Goal: Use online tool/utility: Use online tool/utility

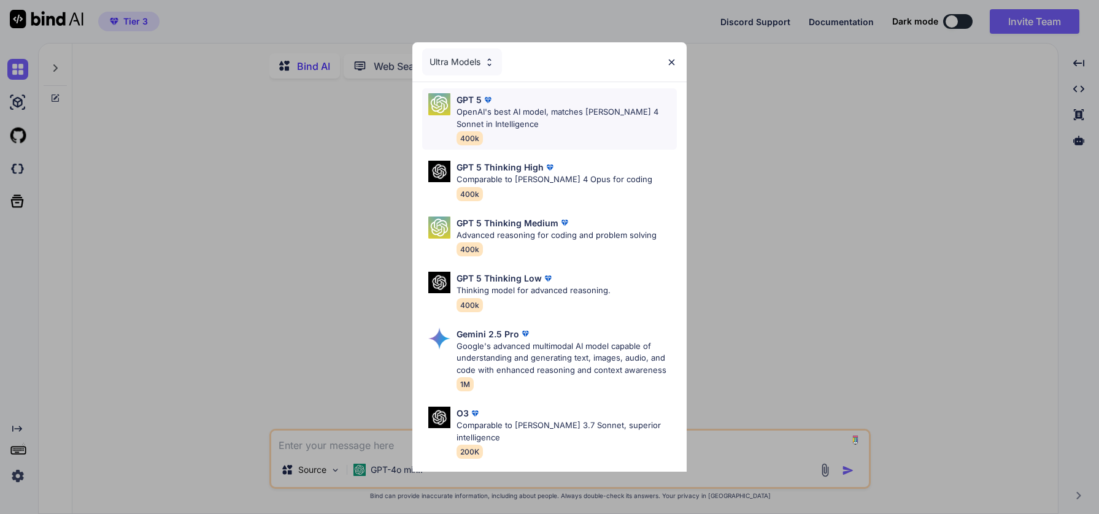
click at [573, 109] on p "OpenAI's best AI model, matches Claude 4 Sonnet in Intelligence" at bounding box center [567, 118] width 221 height 24
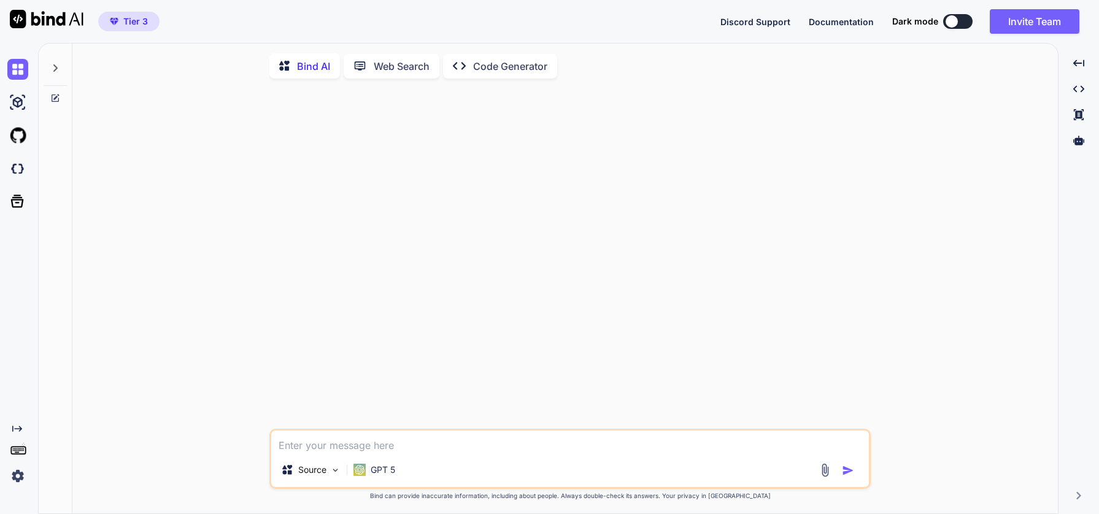
click at [18, 479] on img at bounding box center [17, 476] width 21 height 21
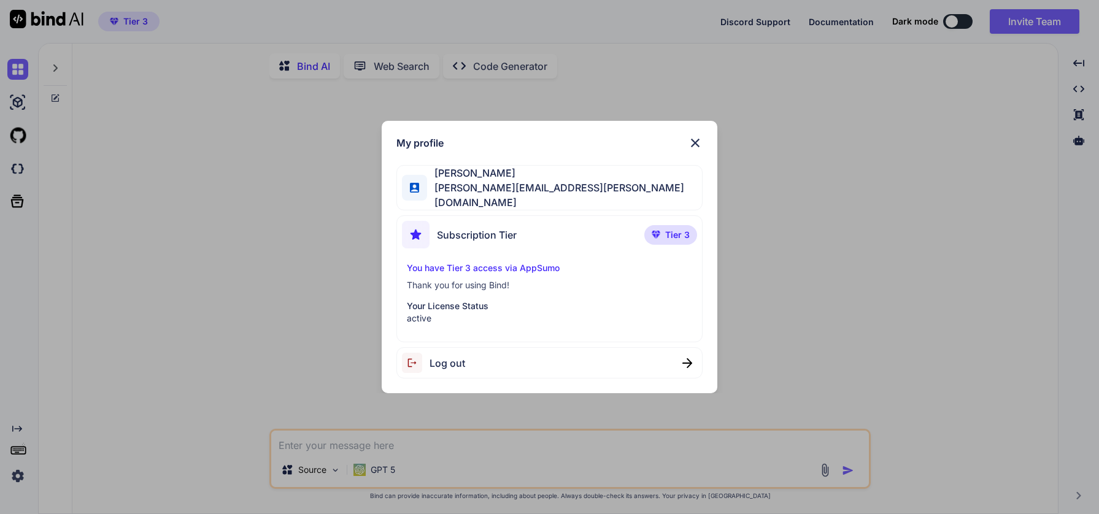
click at [702, 144] on img at bounding box center [695, 143] width 15 height 15
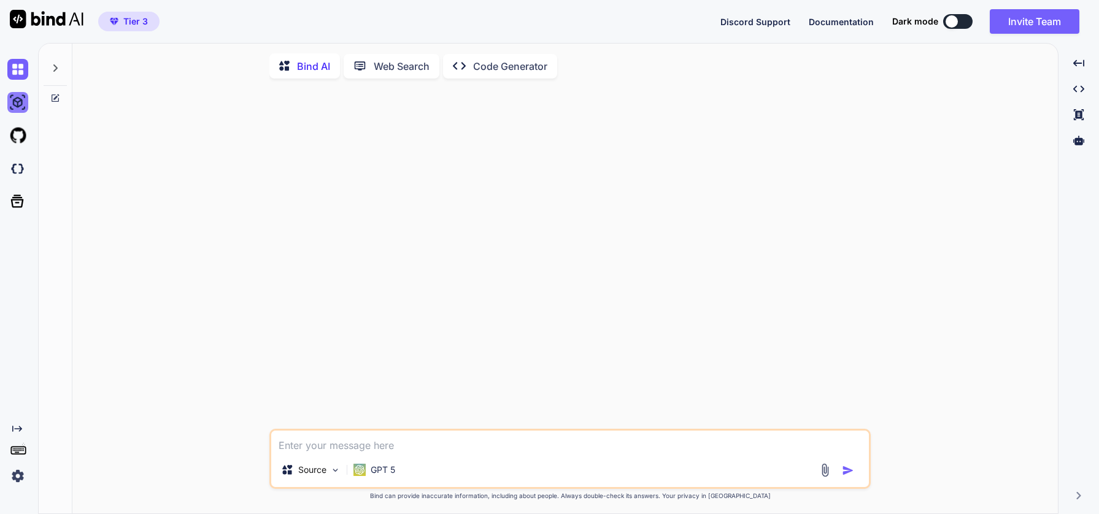
click at [21, 101] on img at bounding box center [17, 102] width 21 height 21
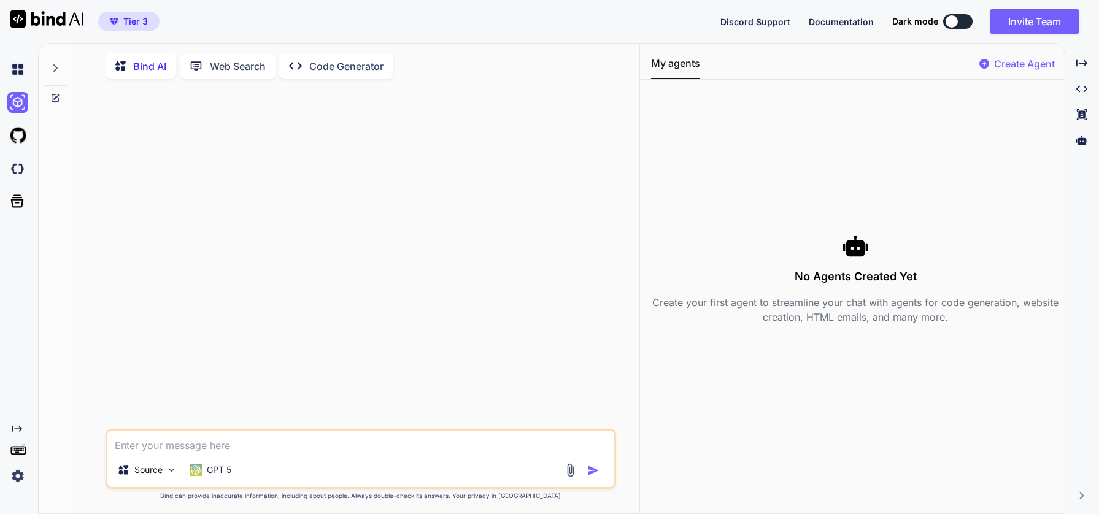
click at [337, 69] on p "Code Generator" at bounding box center [346, 66] width 74 height 15
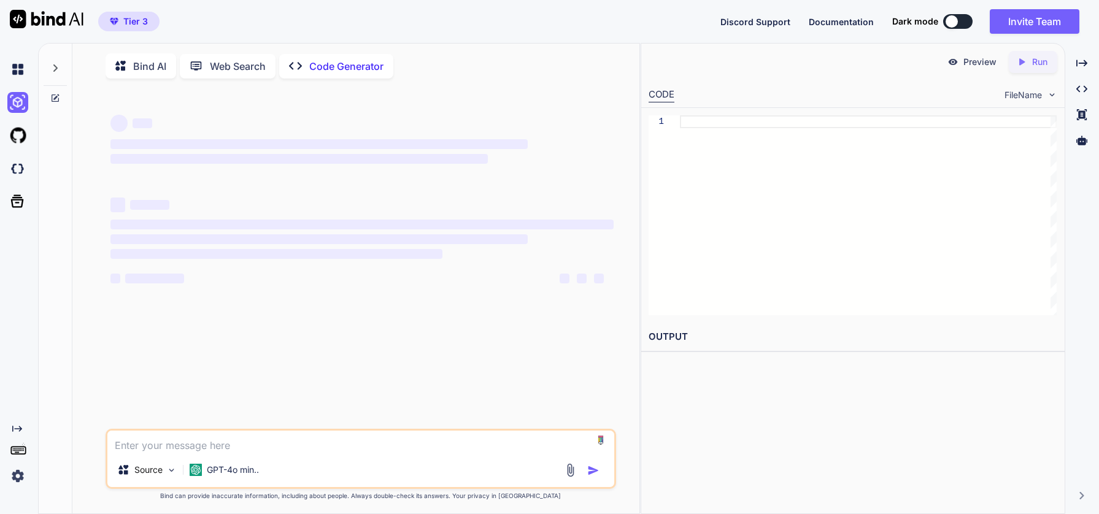
type textarea "x"
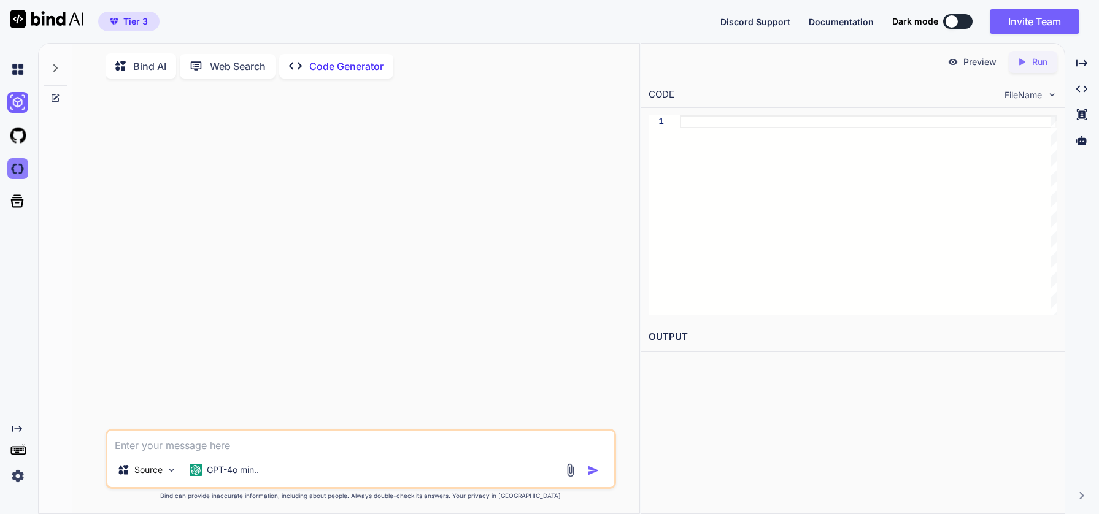
click at [15, 171] on img at bounding box center [17, 168] width 21 height 21
click at [18, 133] on img at bounding box center [17, 135] width 21 height 21
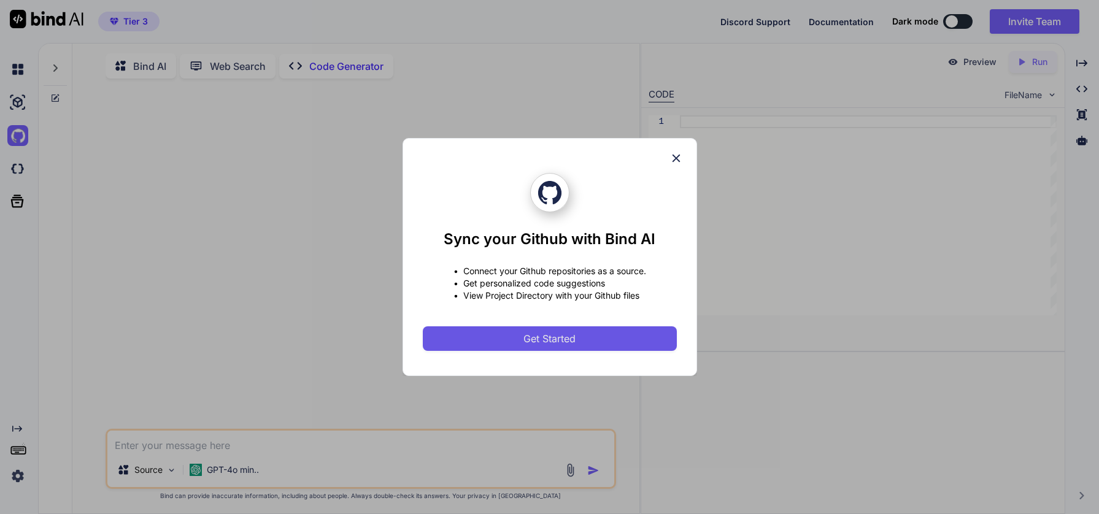
click at [587, 332] on button "Get Started" at bounding box center [550, 339] width 254 height 25
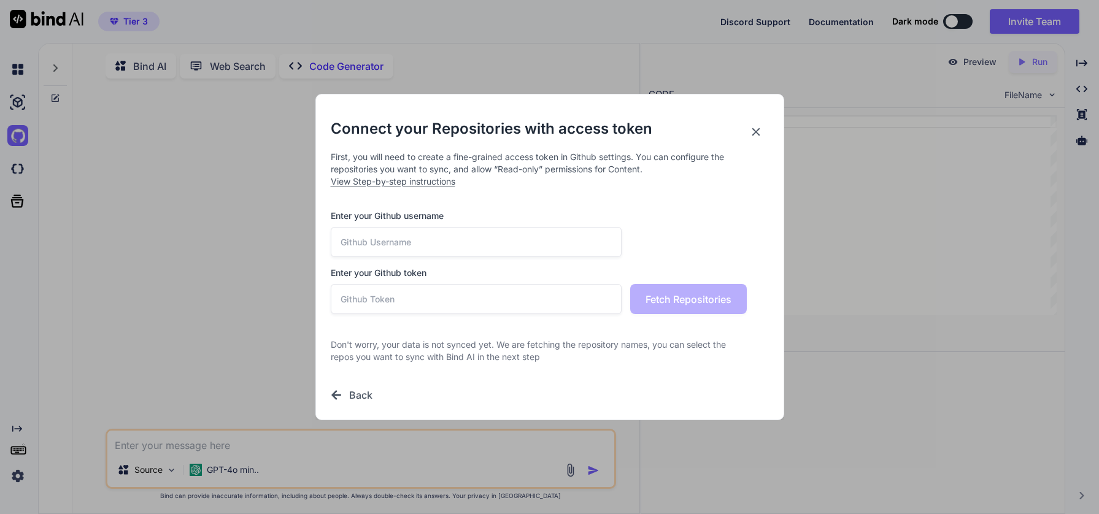
click at [527, 247] on input "text" at bounding box center [477, 242] width 292 height 30
click at [389, 180] on span "View Step-by-step instructions" at bounding box center [393, 181] width 125 height 10
click at [27, 483] on div "Connect your Repositories with access token First, you will need to create a fi…" at bounding box center [549, 257] width 1099 height 514
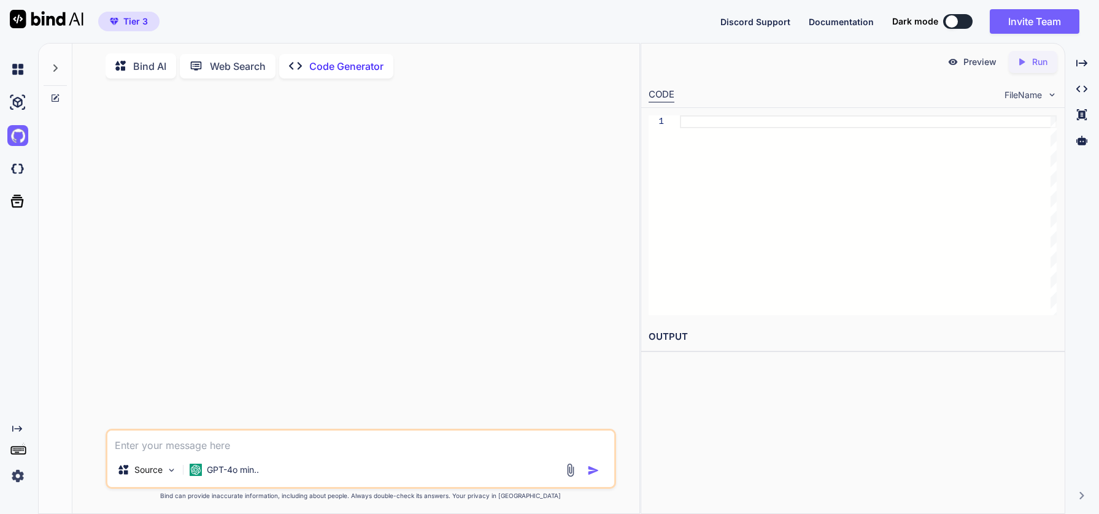
click at [18, 476] on img at bounding box center [17, 476] width 21 height 21
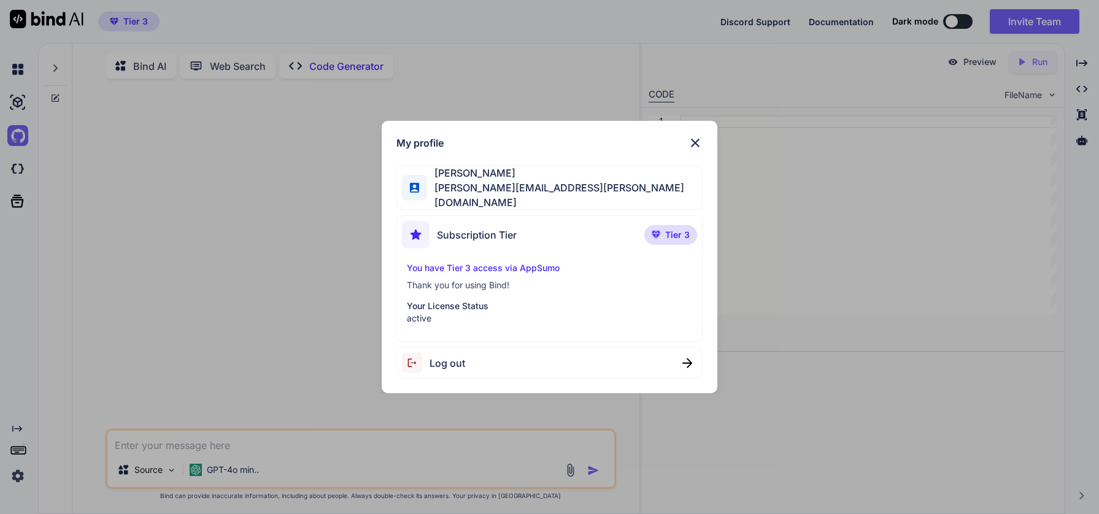
click at [18, 476] on div "My profile Leonardo Wolff leonardo@eikonikos.com Subscription Tier Tier 3 You h…" at bounding box center [549, 257] width 1099 height 514
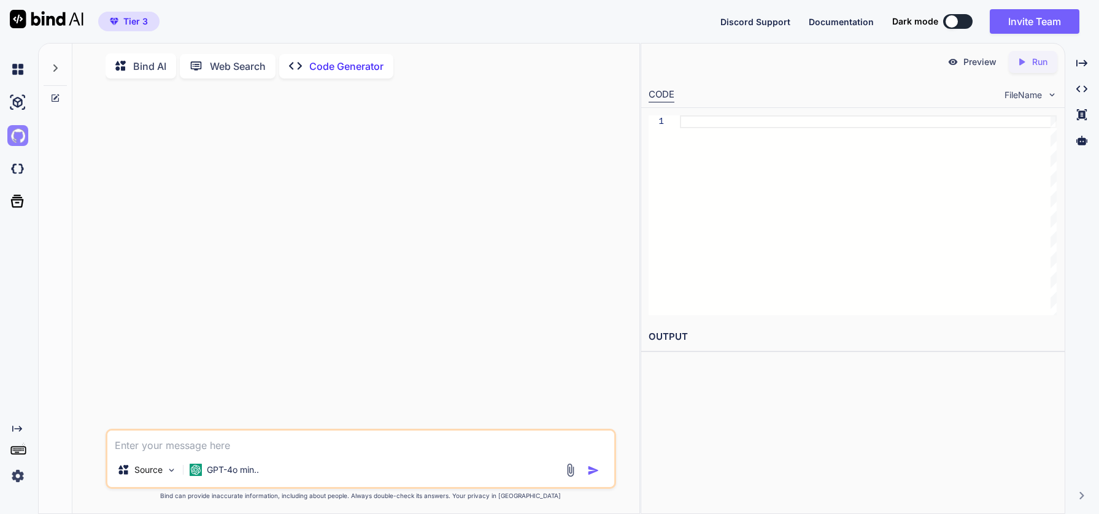
click at [17, 137] on img at bounding box center [17, 135] width 21 height 21
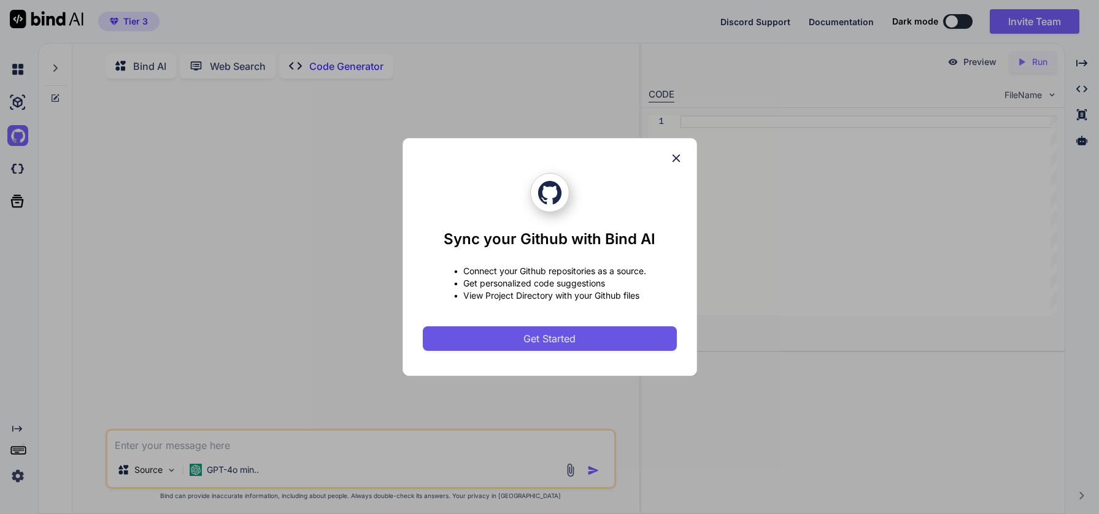
click at [540, 330] on button "Get Started" at bounding box center [550, 339] width 254 height 25
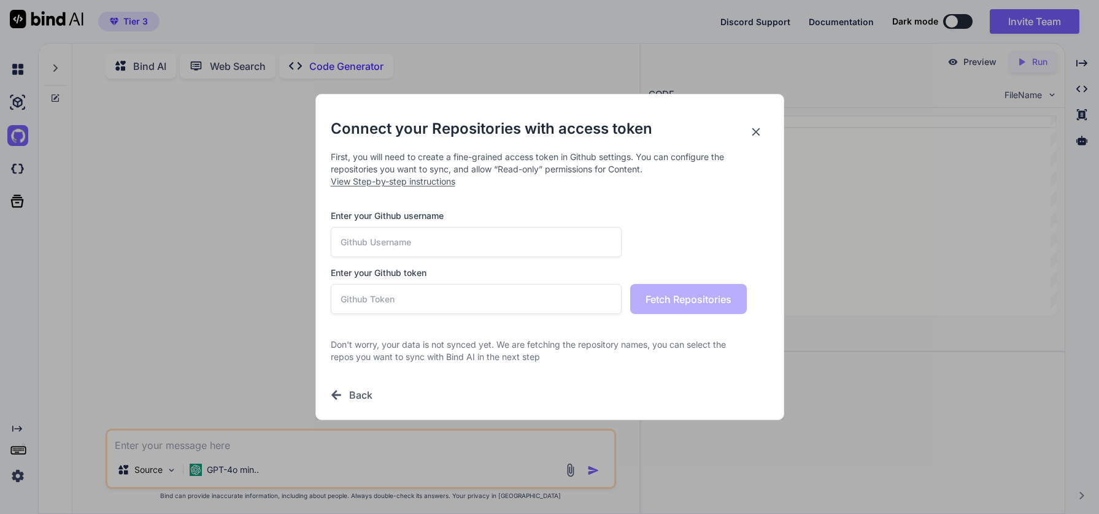
click at [485, 244] on input "text" at bounding box center [477, 242] width 292 height 30
type input "wolfness"
click at [460, 295] on input "text" at bounding box center [477, 299] width 292 height 30
paste input "github_pat_11ABS5UTA0PEJp2nK7Gd2j_k8XBr4oVXUumP1BRpltHA6RGW76iJTdGTOINOqx1WQQCD…"
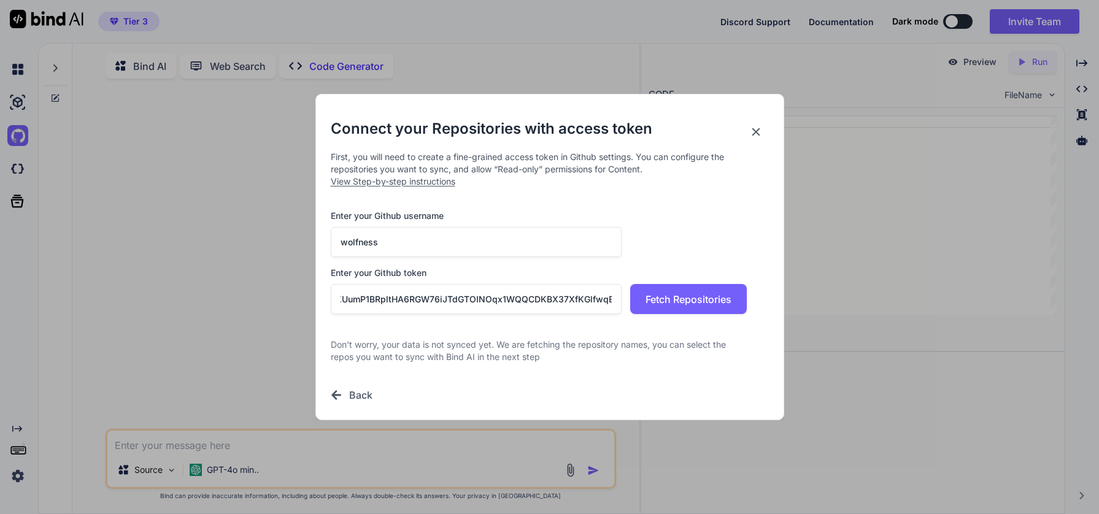
type input "github_pat_11ABS5UTA0PEJp2nK7Gd2j_k8XBr4oVXUumP1BRpltHA6RGW76iJTdGTOINOqx1WQQCD…"
click at [353, 243] on input "wolfness" at bounding box center [477, 242] width 292 height 30
type input "wolffness"
click at [701, 303] on span "Fetch Repositories" at bounding box center [689, 299] width 86 height 15
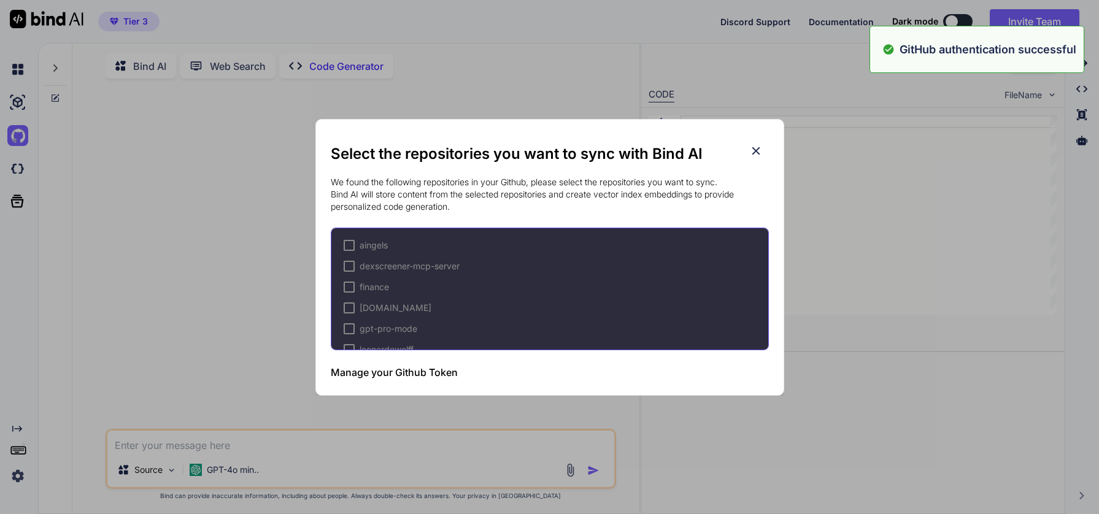
click at [753, 152] on icon at bounding box center [756, 151] width 8 height 8
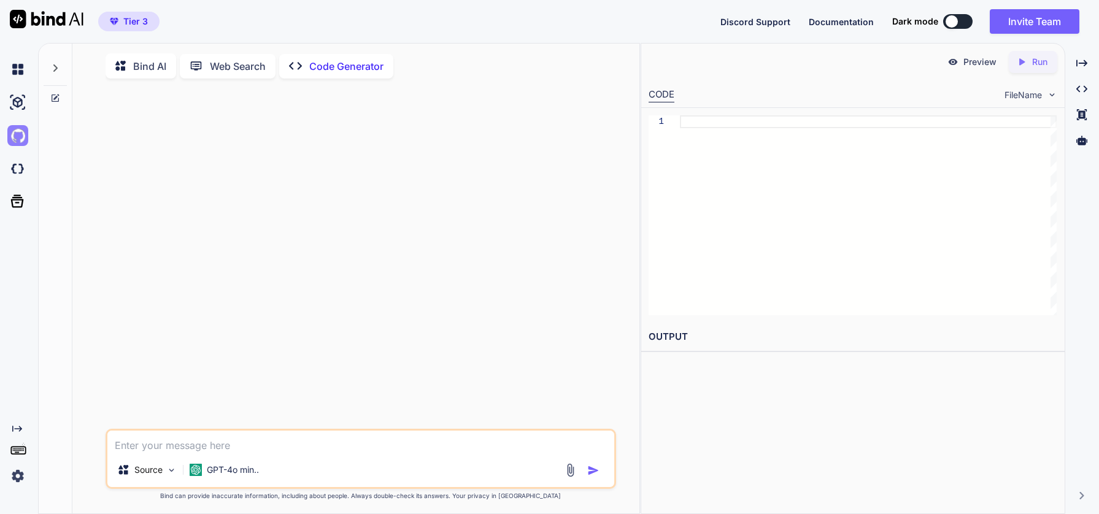
click at [15, 137] on img at bounding box center [17, 135] width 21 height 21
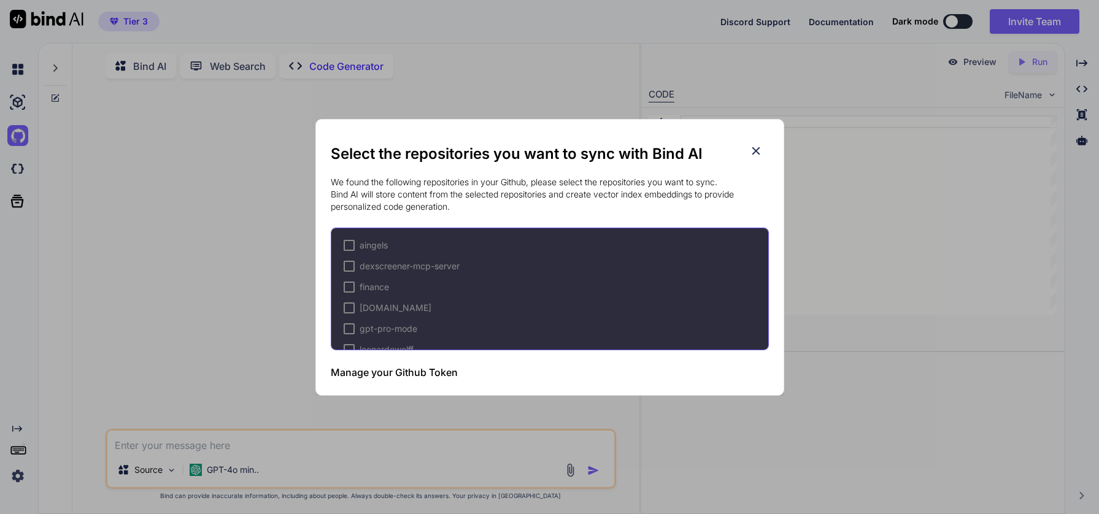
click at [410, 375] on h3 "Manage your Github Token" at bounding box center [394, 372] width 127 height 15
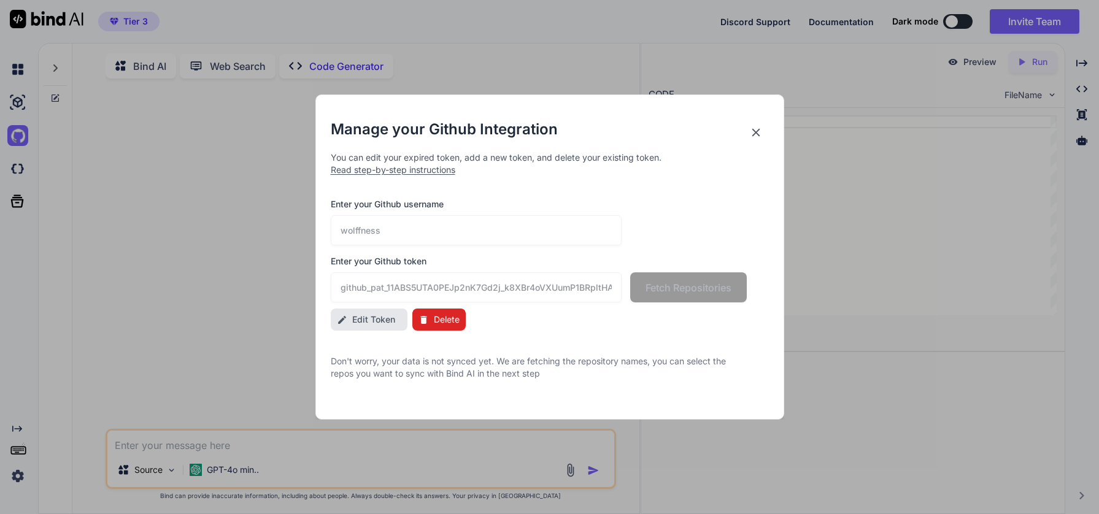
click at [427, 322] on icon at bounding box center [424, 320] width 10 height 10
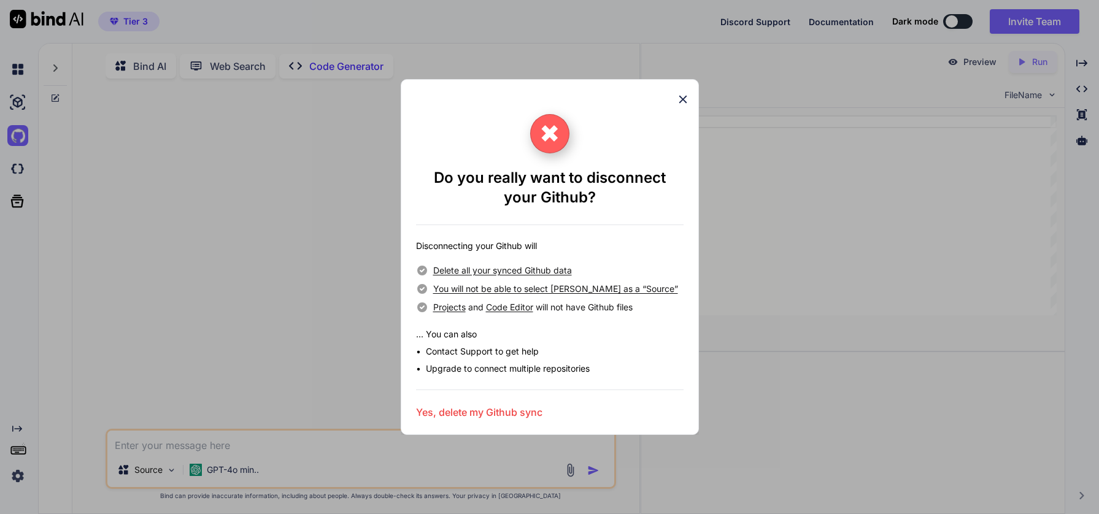
click at [490, 412] on h3 "Yes, delete my Github sync" at bounding box center [479, 412] width 126 height 15
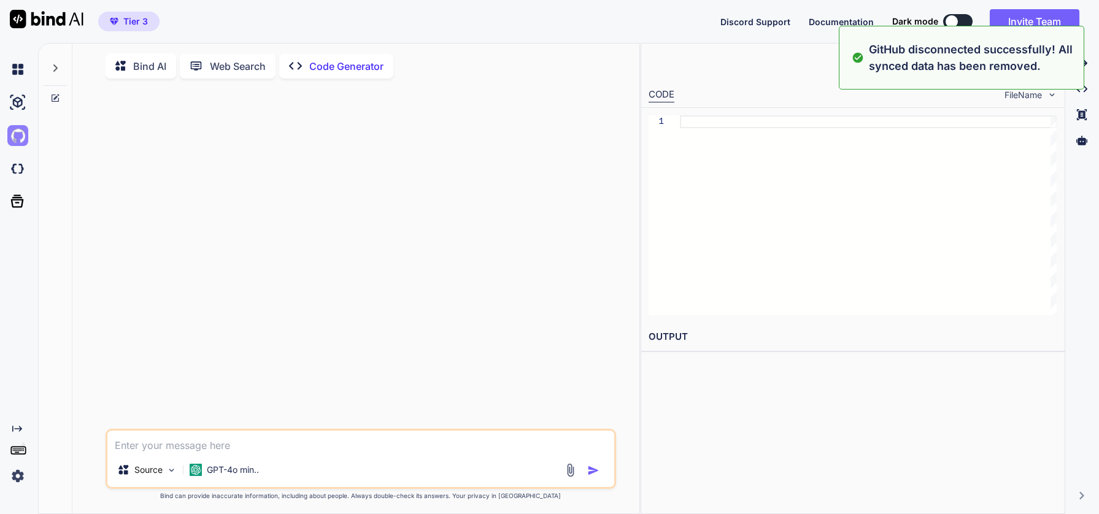
click at [23, 133] on img at bounding box center [17, 135] width 21 height 21
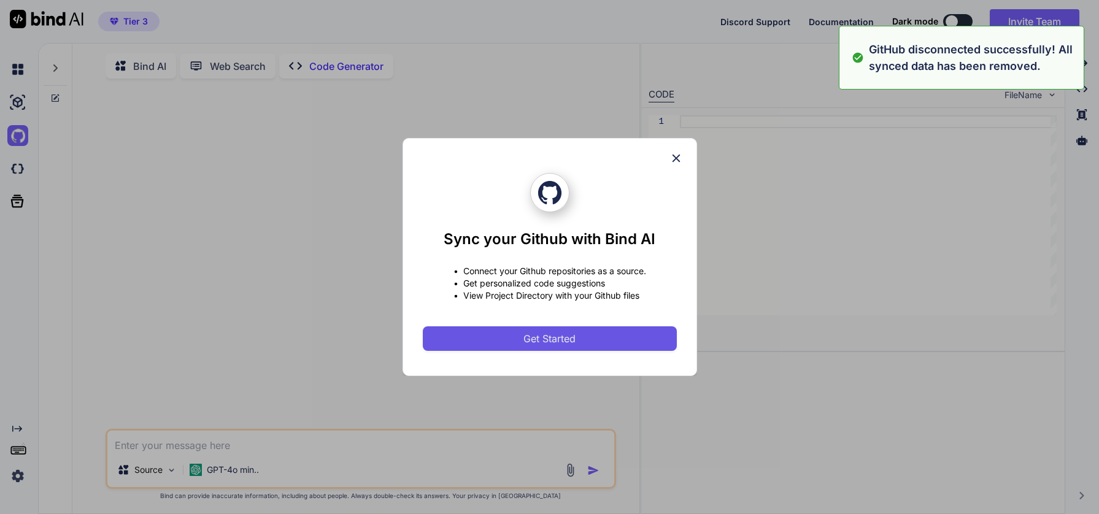
click at [502, 343] on button "Get Started" at bounding box center [550, 339] width 254 height 25
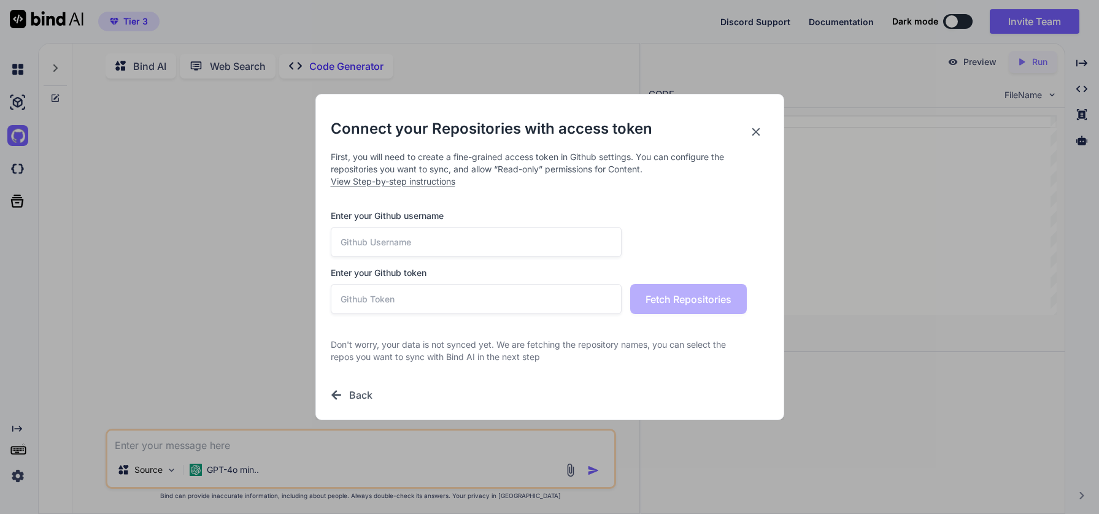
click at [514, 245] on input "text" at bounding box center [477, 242] width 292 height 30
type input "wolffness"
paste input "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"
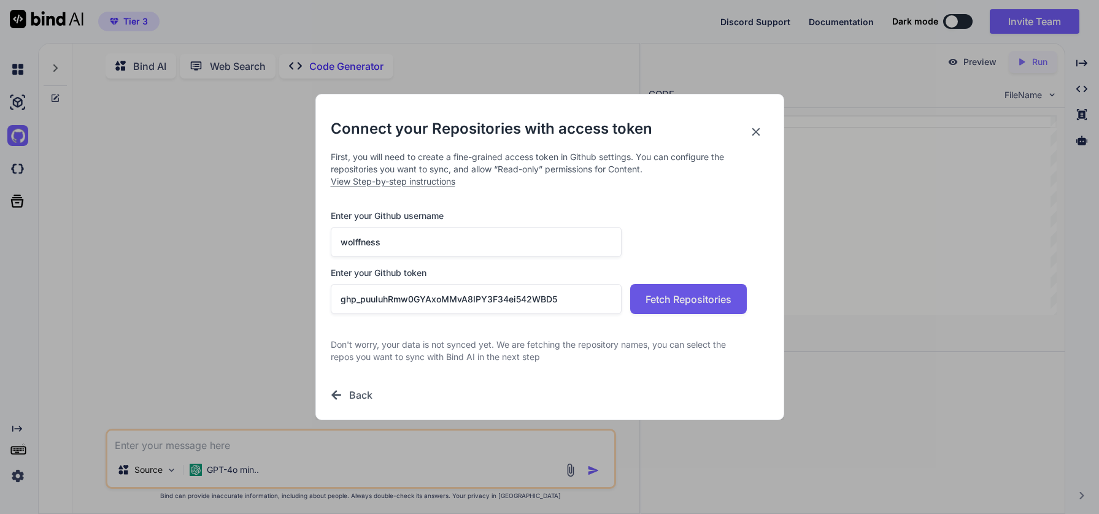
type input "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"
click at [664, 296] on span "Fetch Repositories" at bounding box center [689, 299] width 86 height 15
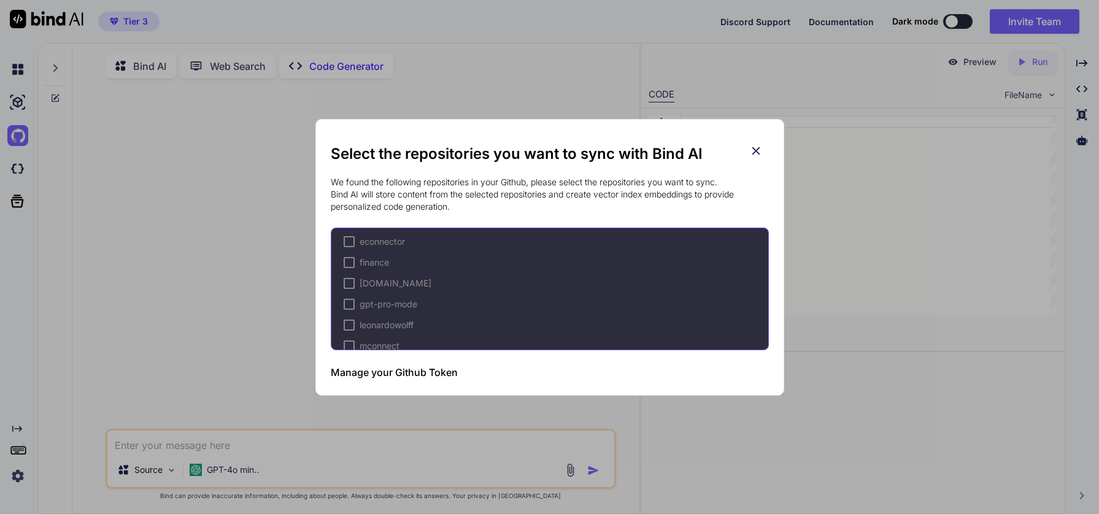
scroll to position [62, 0]
click at [348, 308] on div at bounding box center [349, 308] width 11 height 11
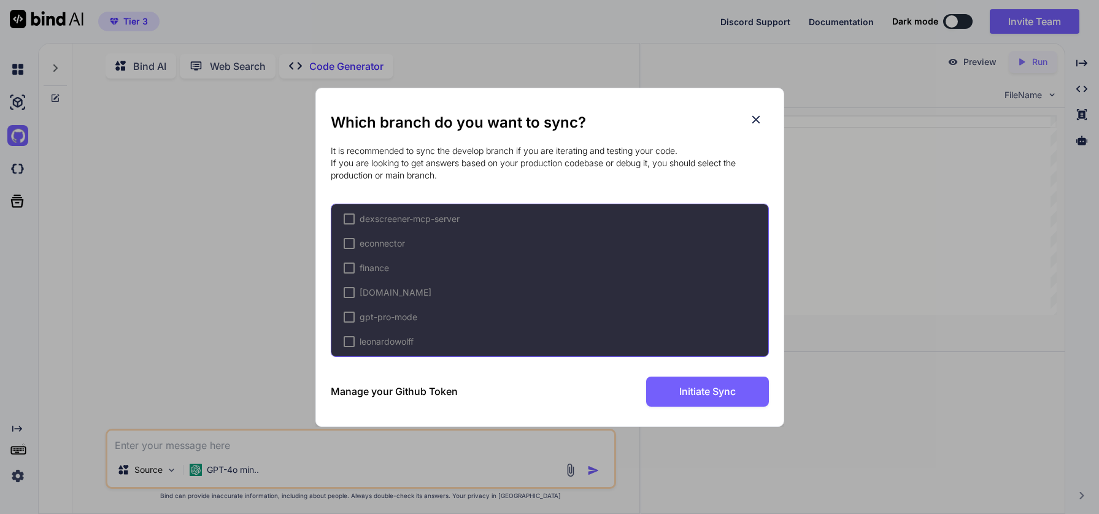
scroll to position [100, 0]
click at [346, 270] on div at bounding box center [349, 268] width 11 height 11
click at [757, 124] on icon at bounding box center [756, 120] width 14 height 14
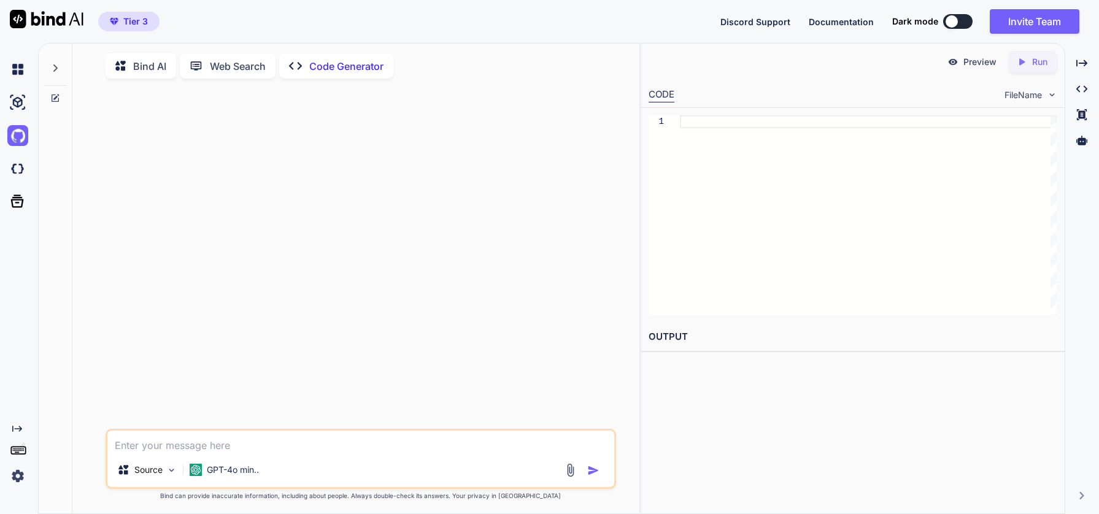
drag, startPoint x: 23, startPoint y: 103, endPoint x: 18, endPoint y: 122, distance: 19.5
click at [23, 102] on img at bounding box center [17, 102] width 21 height 21
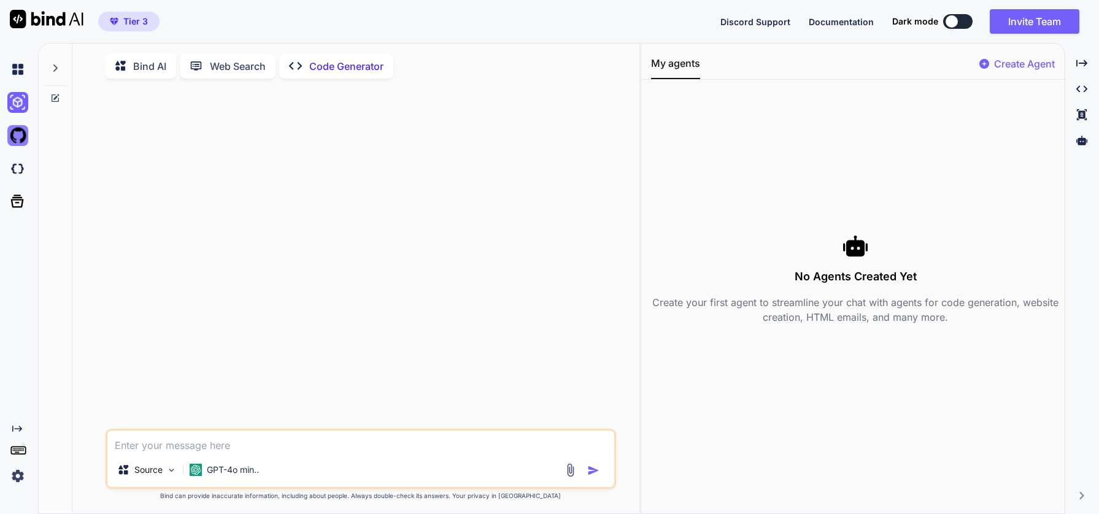
click at [16, 133] on img at bounding box center [17, 135] width 21 height 21
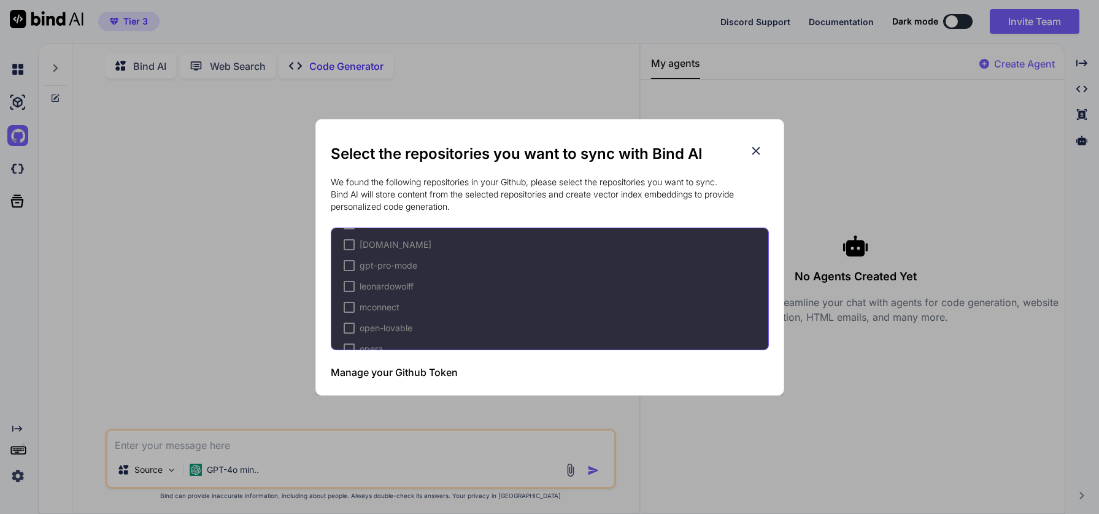
scroll to position [118, 0]
click at [375, 257] on span "finance" at bounding box center [374, 253] width 29 height 12
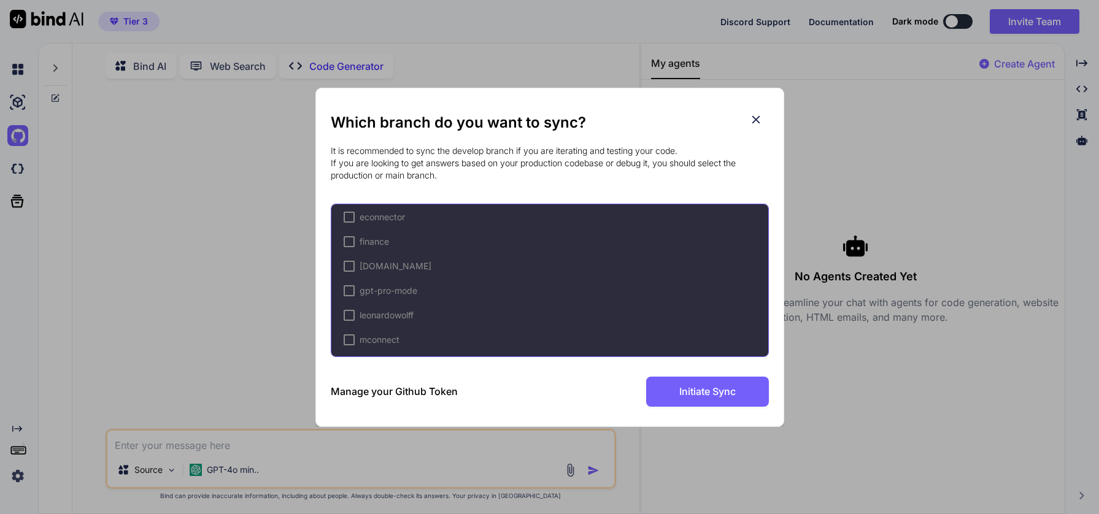
scroll to position [146, 0]
click at [352, 225] on div at bounding box center [349, 222] width 11 height 11
click at [694, 408] on div "Which branch do you want to sync? It is recommended to sync the develop branch …" at bounding box center [550, 257] width 438 height 338
click at [748, 114] on h2 "Which branch do you want to sync?" at bounding box center [550, 123] width 438 height 20
click at [756, 115] on icon at bounding box center [756, 120] width 14 height 14
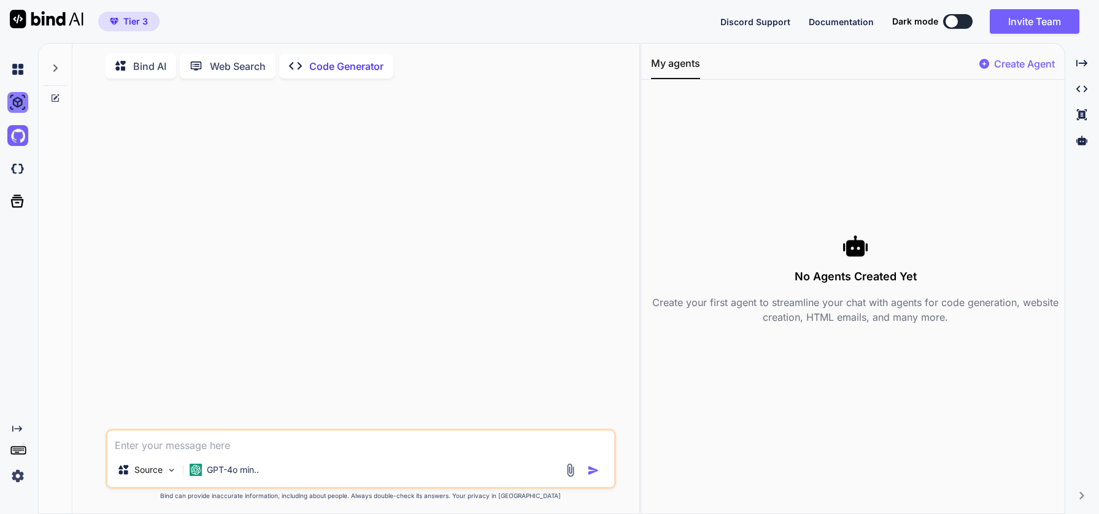
click at [20, 107] on img at bounding box center [17, 102] width 21 height 21
click at [22, 173] on img at bounding box center [17, 168] width 21 height 21
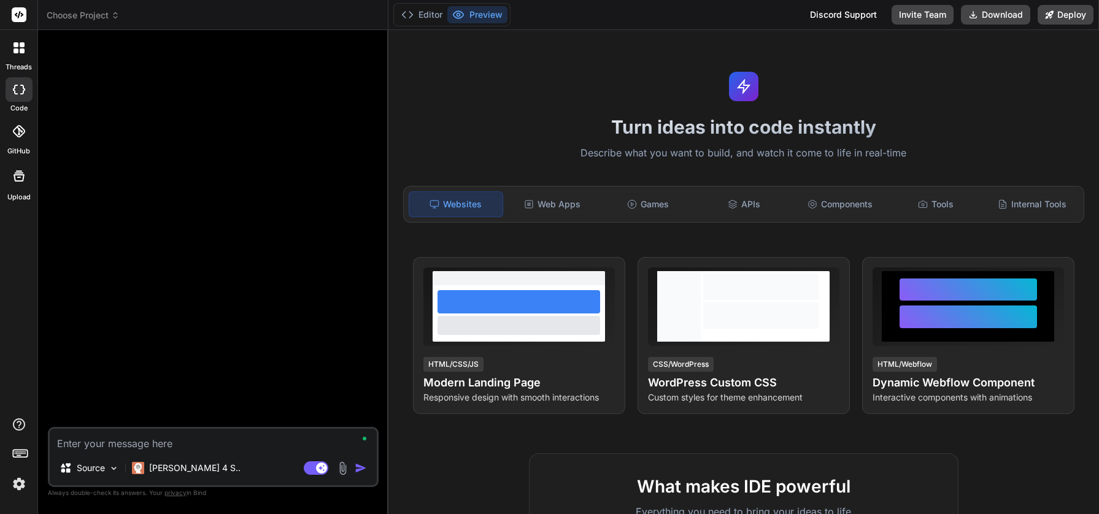
type textarea "x"
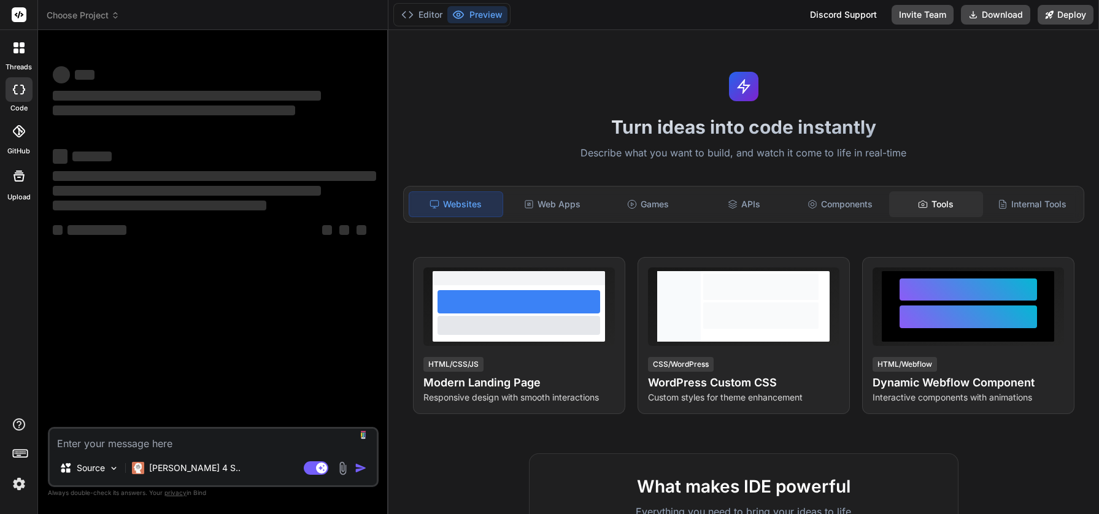
click at [935, 206] on div "Tools" at bounding box center [935, 205] width 93 height 26
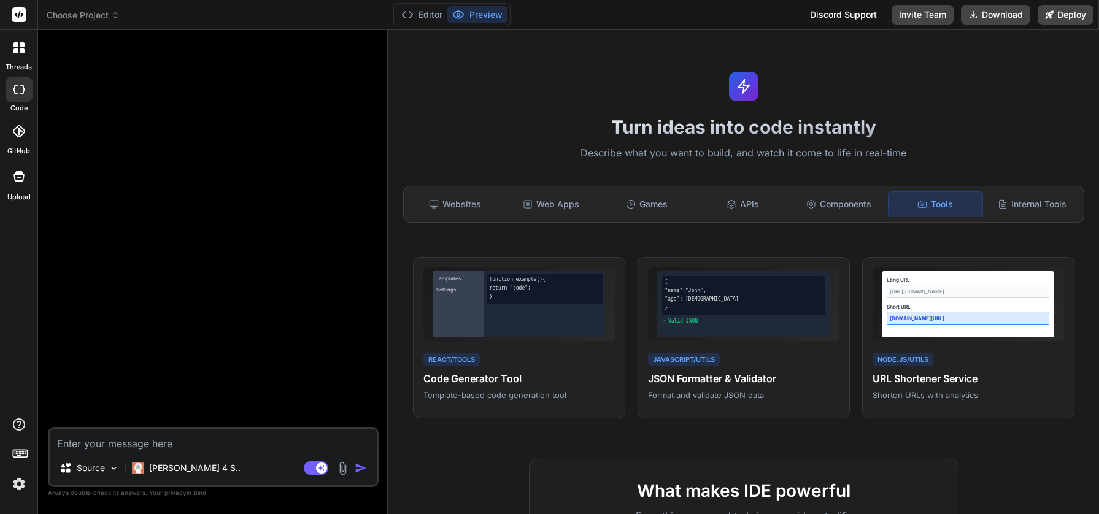
type textarea "x"
click at [1030, 207] on div "Internal Tools" at bounding box center [1032, 205] width 93 height 26
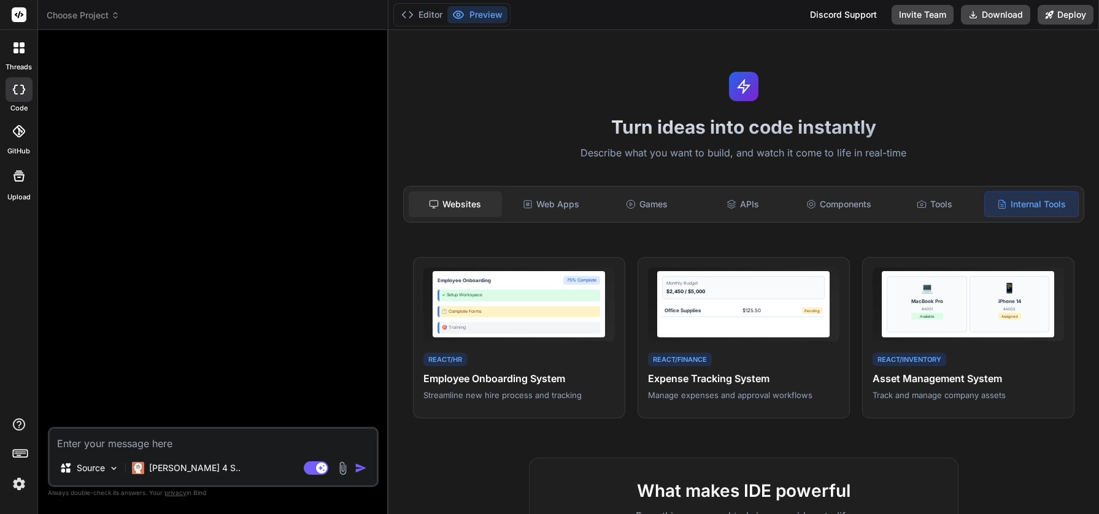
click at [473, 204] on div "Websites" at bounding box center [455, 205] width 93 height 26
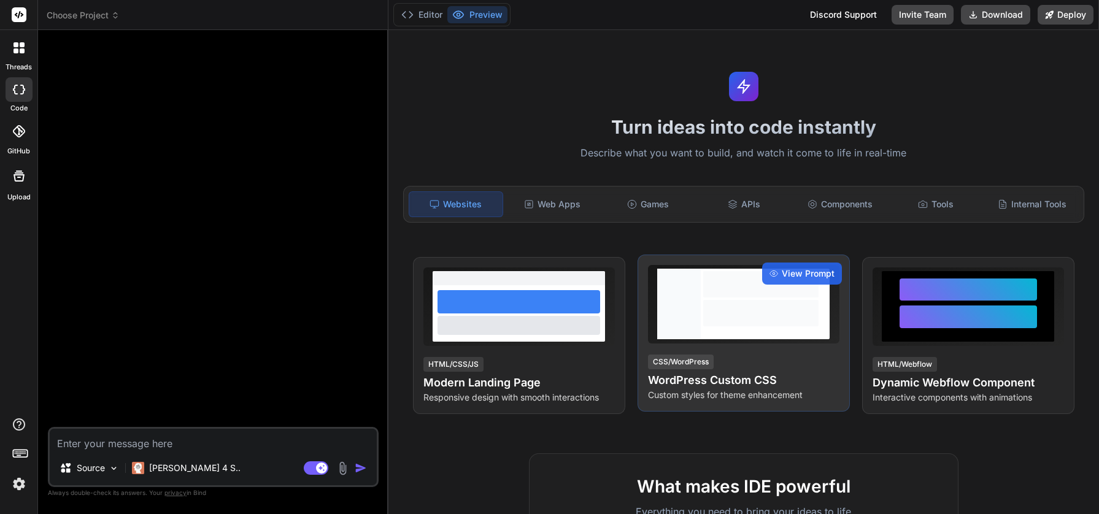
click at [764, 354] on div "CSS/WordPress WordPress Custom CSS Custom styles for theme enhancement" at bounding box center [744, 378] width 192 height 48
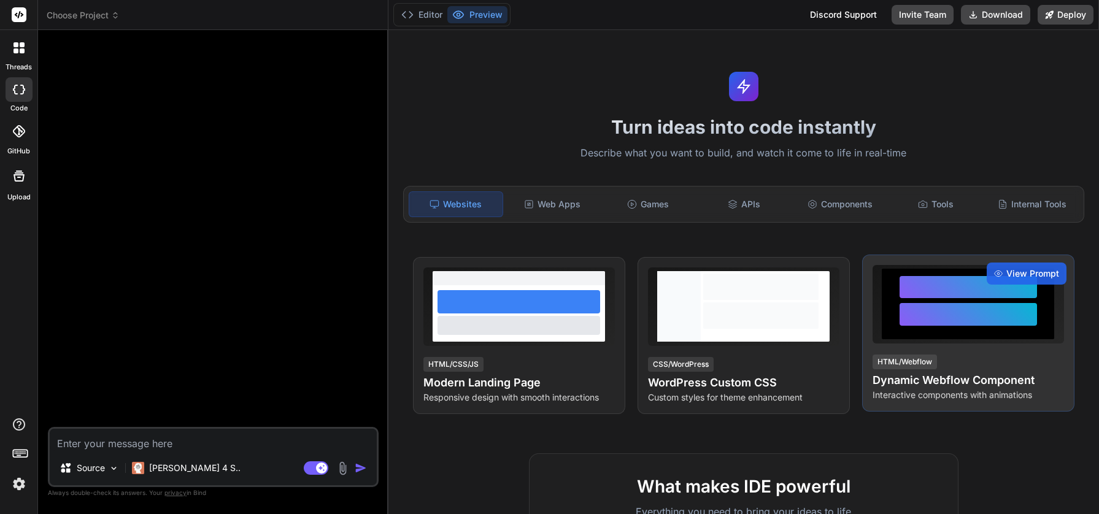
click at [947, 338] on div at bounding box center [968, 304] width 172 height 71
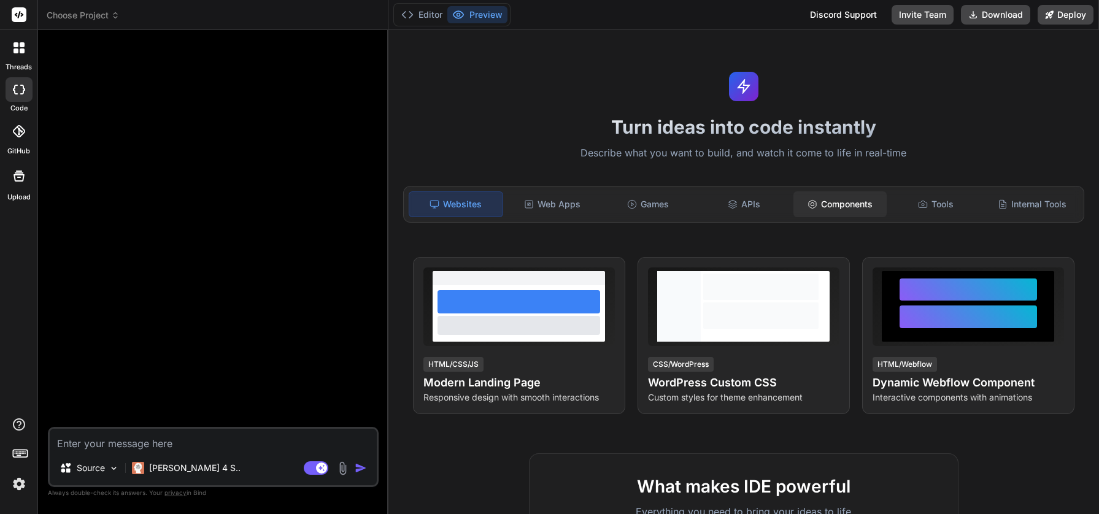
click at [839, 202] on div "Components" at bounding box center [840, 205] width 93 height 26
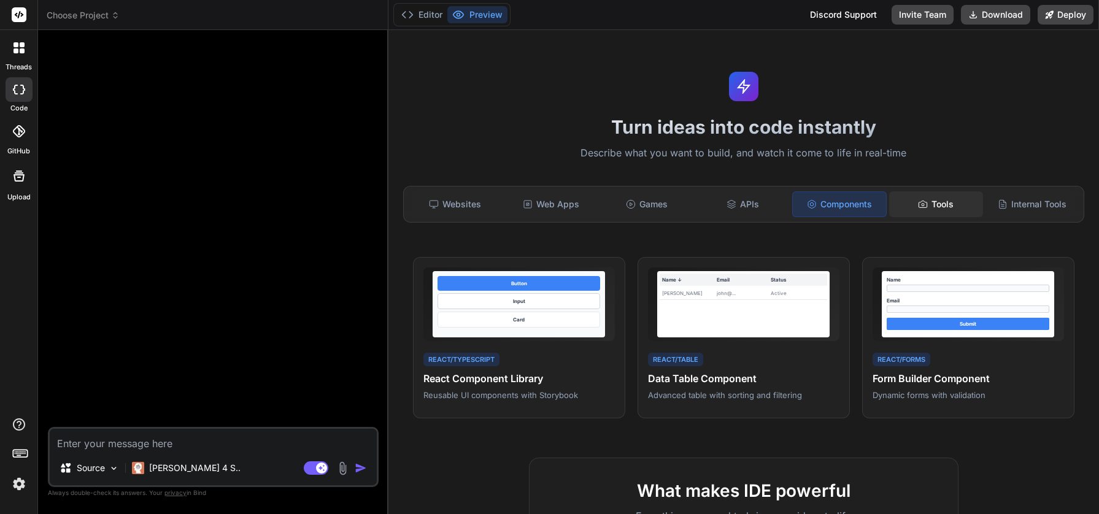
click at [937, 203] on div "Tools" at bounding box center [935, 205] width 93 height 26
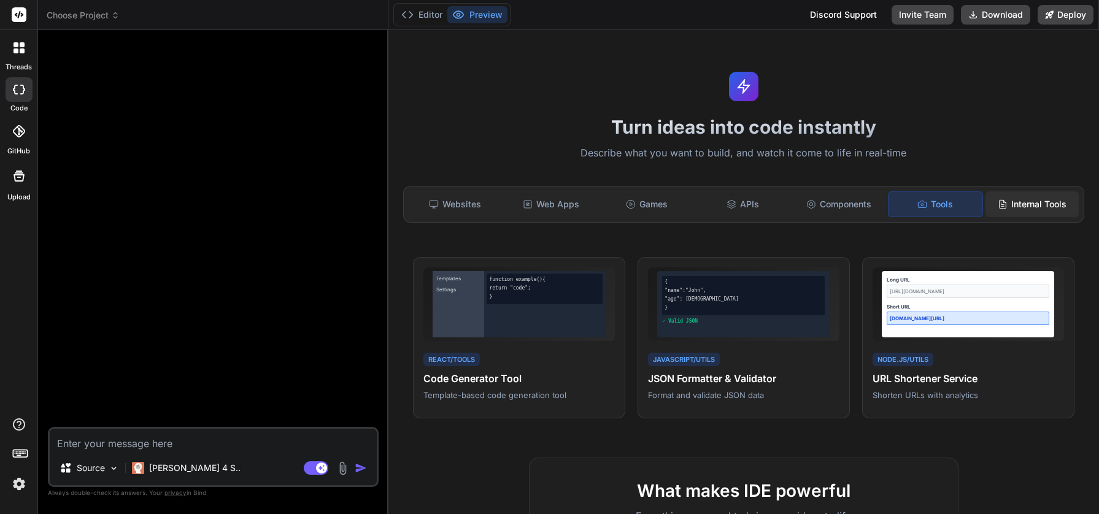
click at [1034, 209] on div "Internal Tools" at bounding box center [1032, 205] width 93 height 26
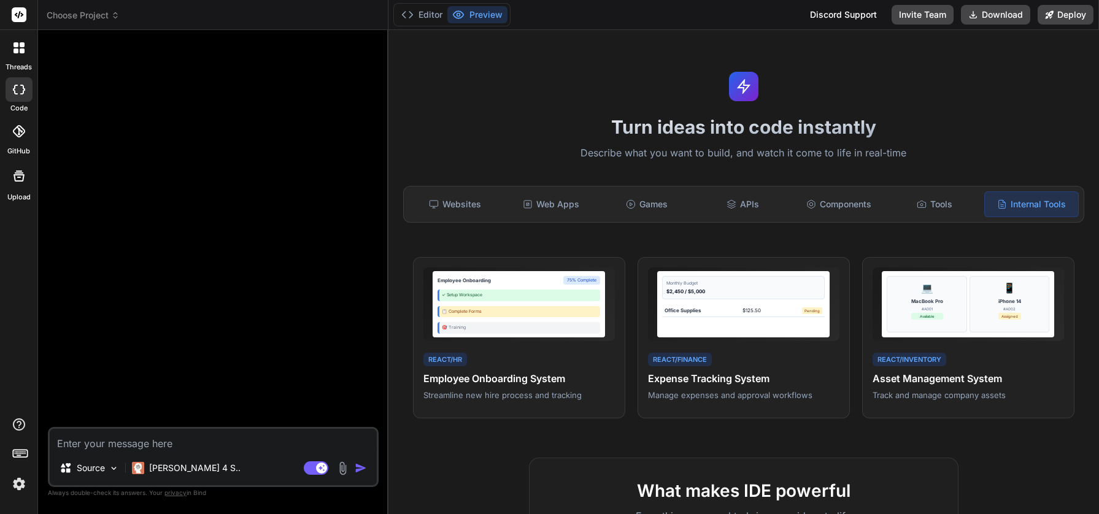
click at [176, 440] on textarea at bounding box center [213, 440] width 327 height 22
type textarea "U"
type textarea "x"
type textarea "Um"
type textarea "x"
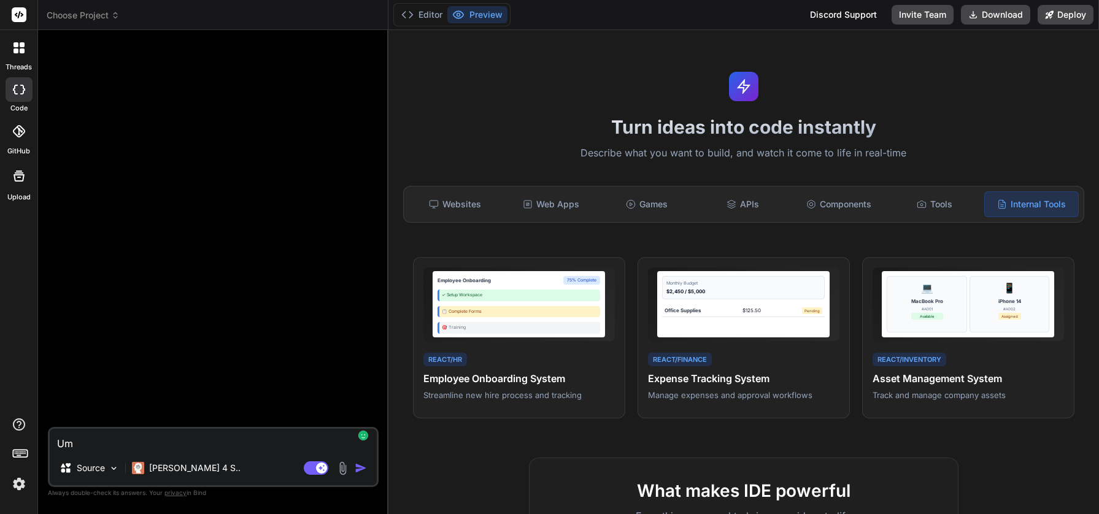
type textarea "U"
type textarea "x"
type textarea "Q"
type textarea "x"
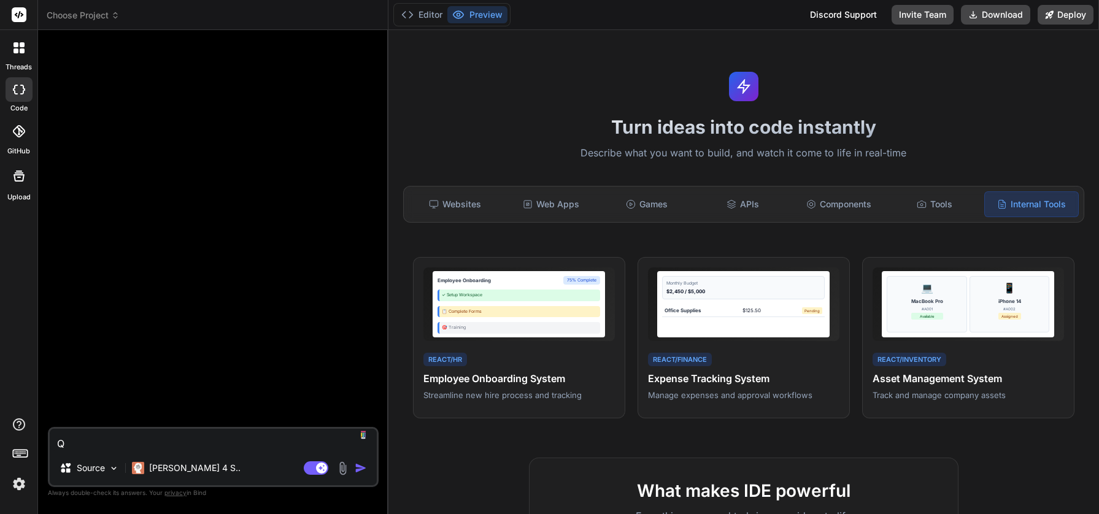
type textarea "Qu"
type textarea "x"
type textarea "Que"
type textarea "x"
type textarea "Quer"
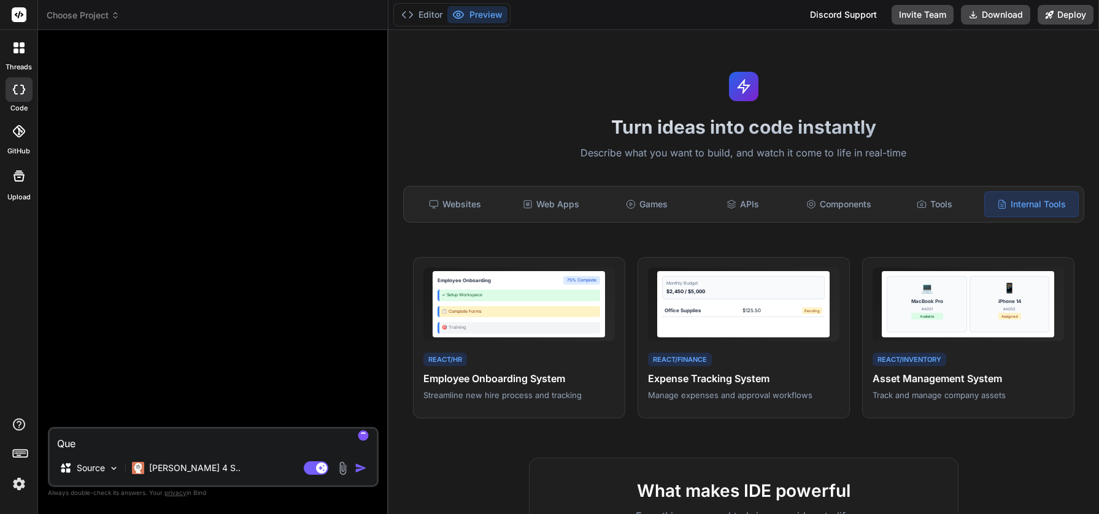
type textarea "x"
type textarea "Quero"
type textarea "x"
type textarea "Quero"
type textarea "x"
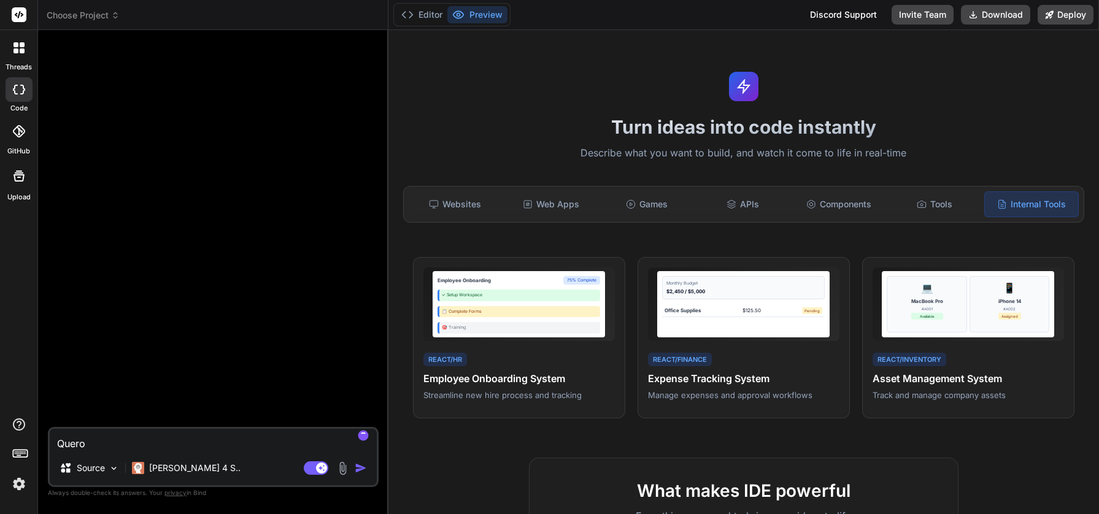
type textarea "Quero d"
type textarea "x"
type textarea "Quero de"
type textarea "x"
type textarea "Quero des"
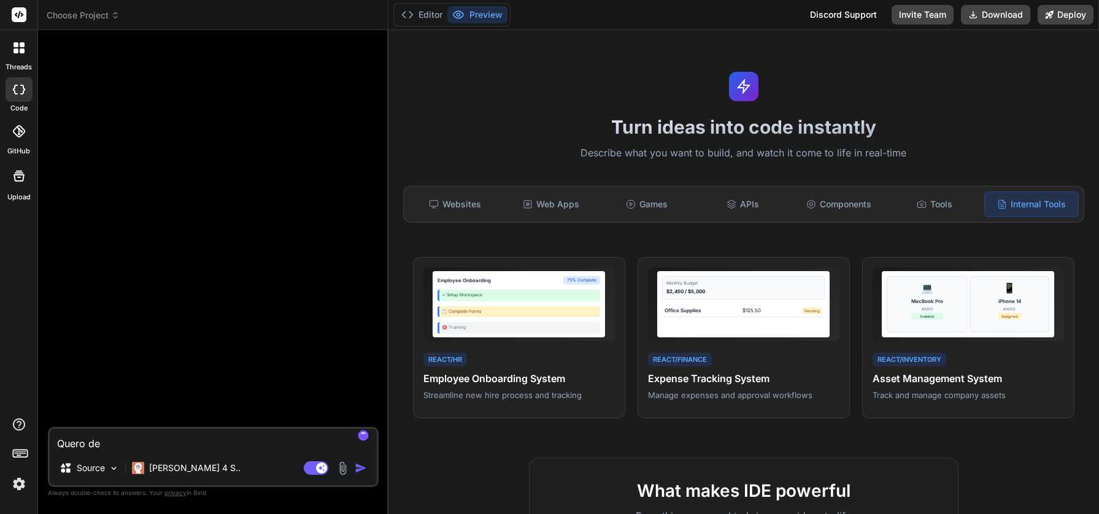
type textarea "x"
type textarea "Quero dese"
type textarea "x"
type textarea "Quero desen"
type textarea "x"
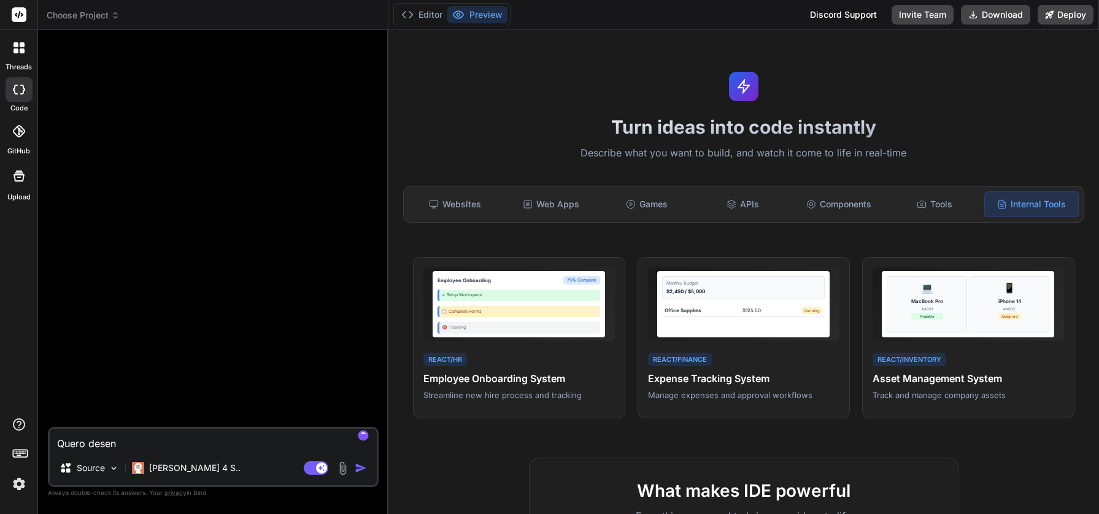
type textarea "Quero desenv"
type textarea "x"
type textarea "Quero desenvo"
type textarea "x"
type textarea "Quero desenvol"
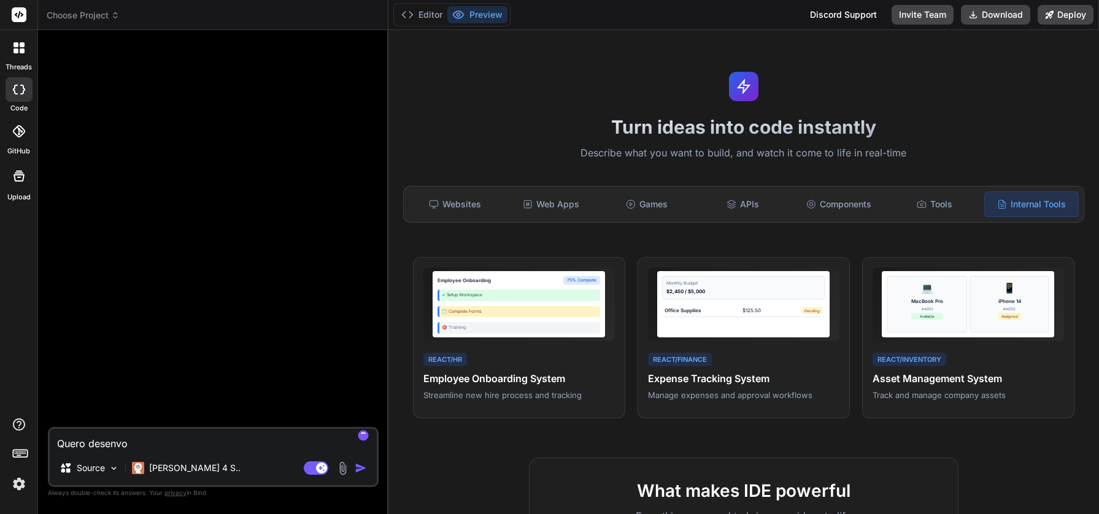
type textarea "x"
type textarea "Quero desenvolv"
type textarea "x"
type textarea "Quero desenvolve"
type textarea "x"
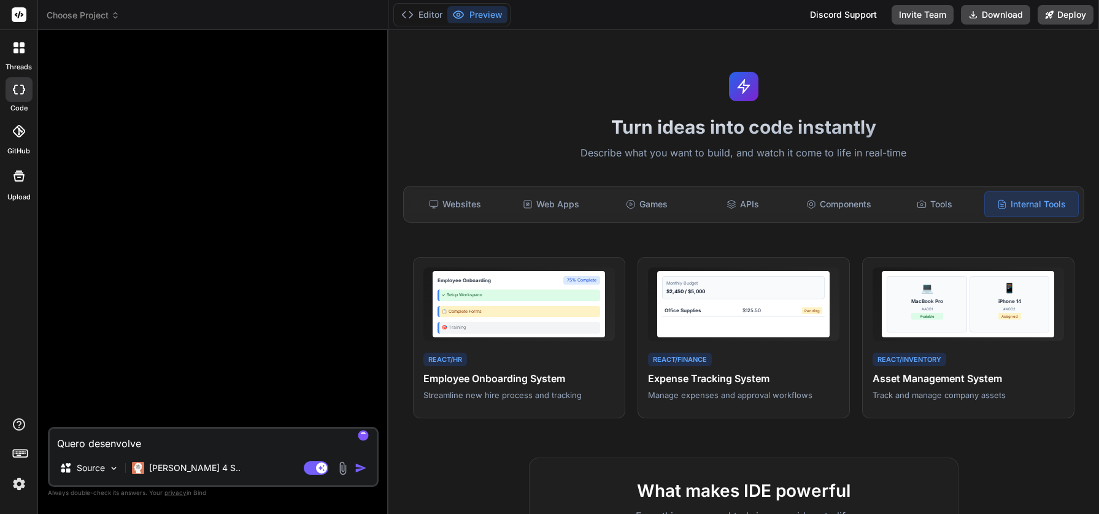
type textarea "Quero desenvolver"
type textarea "x"
type textarea "Quero desenvolver"
type textarea "x"
type textarea "Quero desenvolver u"
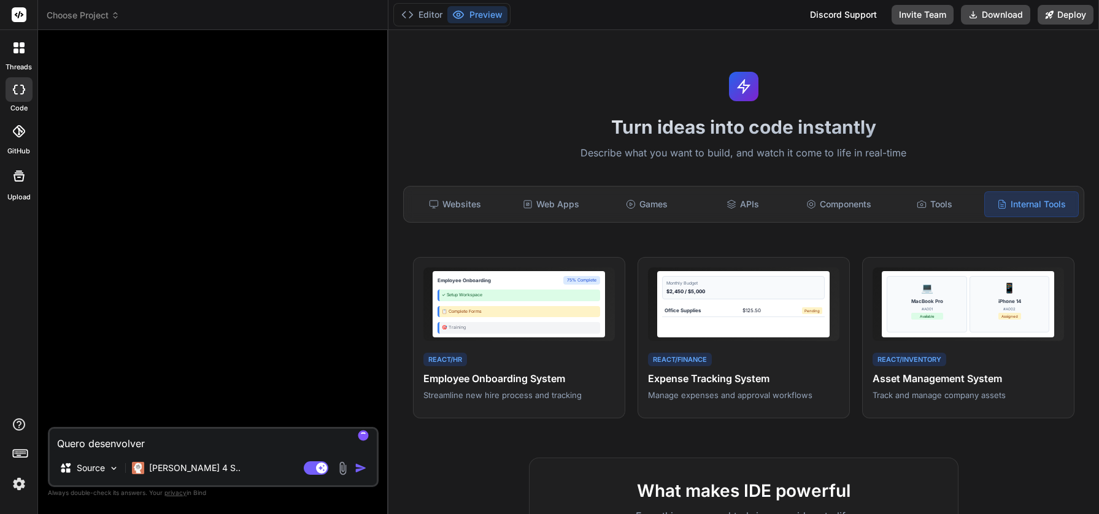
type textarea "x"
type textarea "Quero desenvolver um"
type textarea "x"
type textarea "Quero desenvolver um"
type textarea "x"
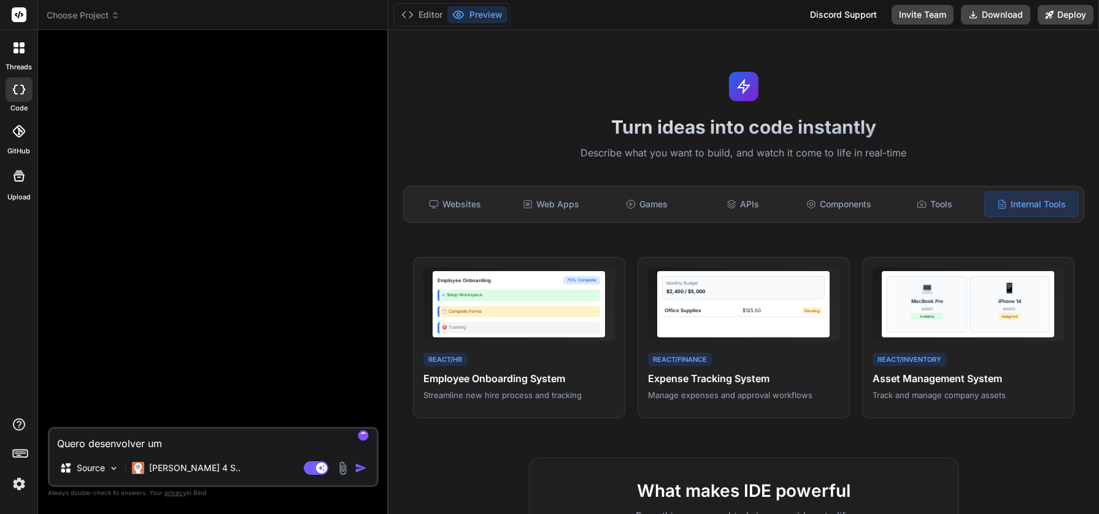
type textarea "Quero desenvolver um a"
type textarea "x"
type textarea "Quero desenvolver um ap"
type textarea "x"
type textarea "Quero desenvolver um apl"
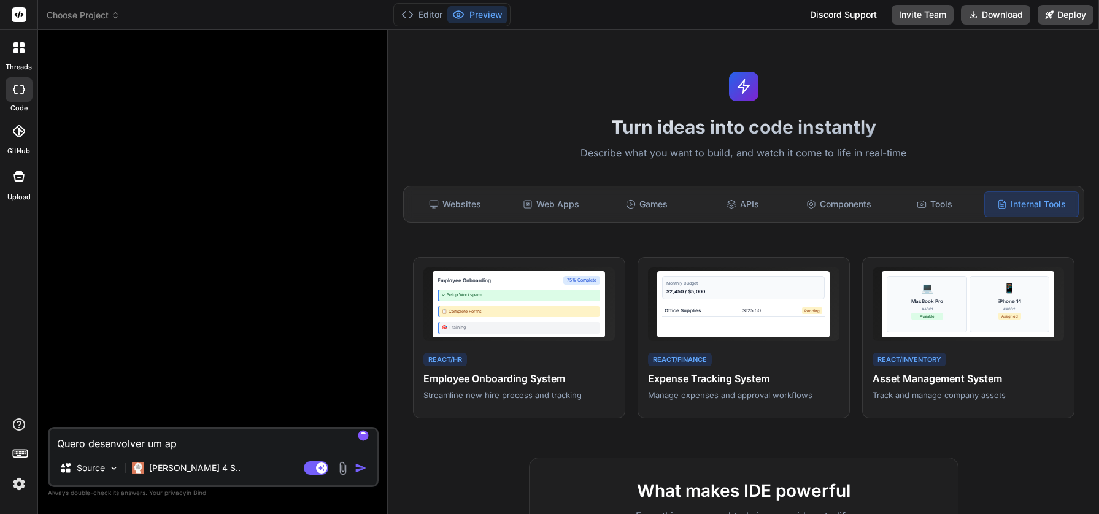
type textarea "x"
type textarea "Quero desenvolver um apli"
type textarea "x"
type textarea "Quero desenvolver um aplic"
type textarea "x"
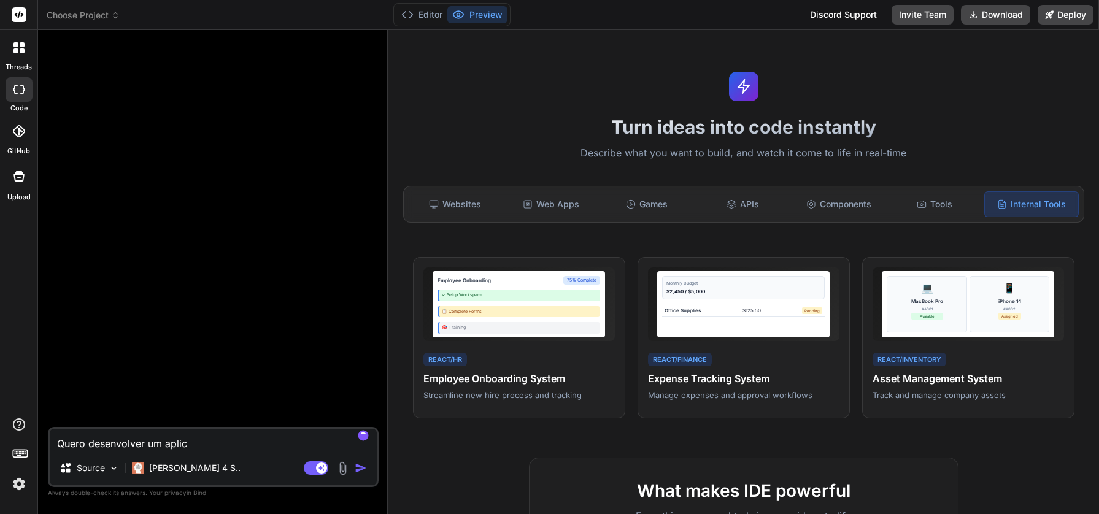
type textarea "Quero desenvolver um aplica"
type textarea "x"
type textarea "Quero desenvolver um aplicat"
type textarea "x"
type textarea "Quero desenvolver um aplicati"
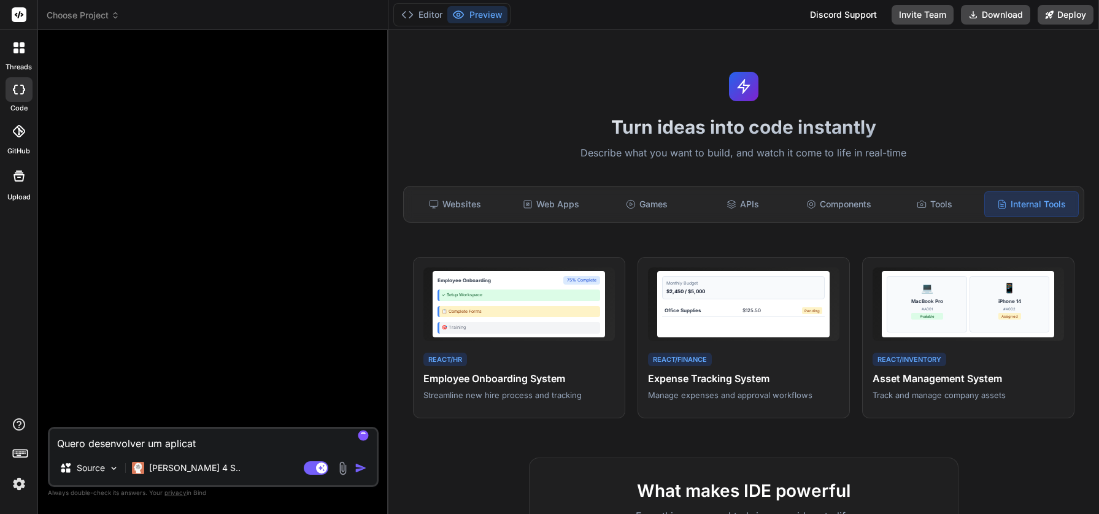
type textarea "x"
type textarea "Quero desenvolver um aplicativ"
type textarea "x"
type textarea "Quero desenvolver um aplicativo"
type textarea "x"
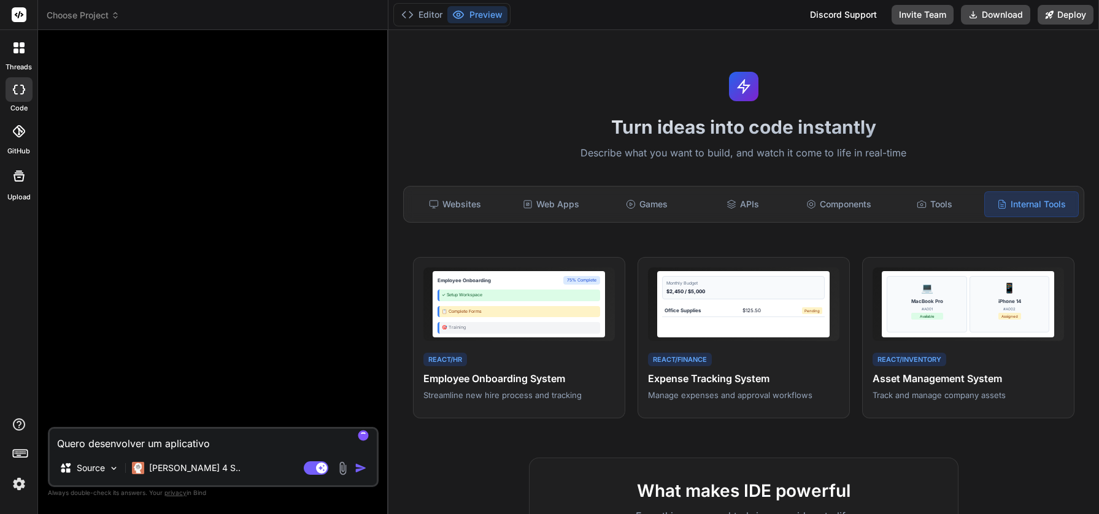
type textarea "Quero desenvolver um aplicativo"
type textarea "x"
type textarea "Quero desenvolver um aplicativo p"
type textarea "x"
type textarea "Quero desenvolver um aplicativo pa"
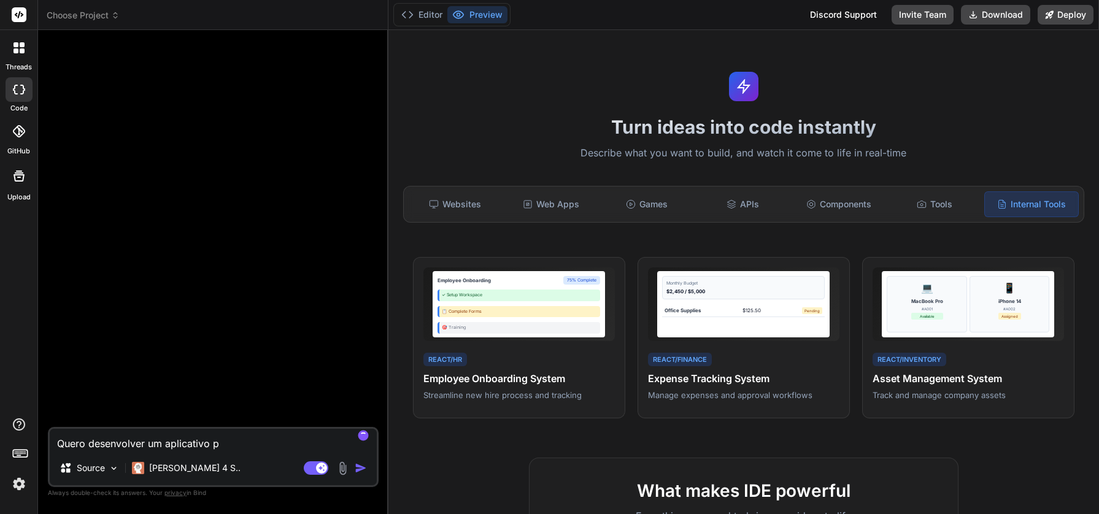
type textarea "x"
type textarea "Quero desenvolver um aplicativo par"
type textarea "x"
type textarea "Quero desenvolver um aplicativo para"
type textarea "x"
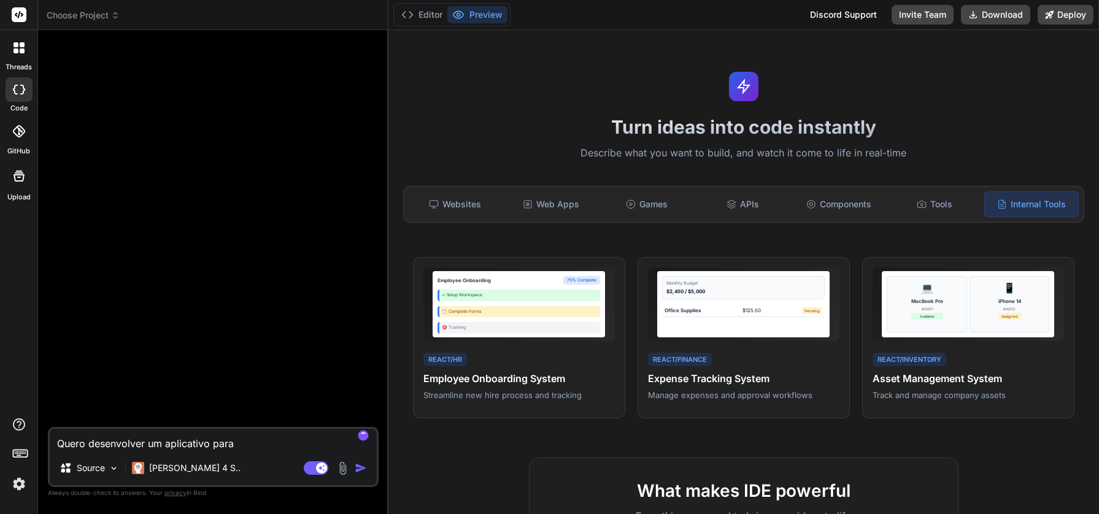
type textarea "Quero desenvolver um aplicativo para"
type textarea "x"
type textarea "Quero desenvolver um aplicativo para o"
type textarea "x"
type textarea "Quero desenvolver um aplicativo para o"
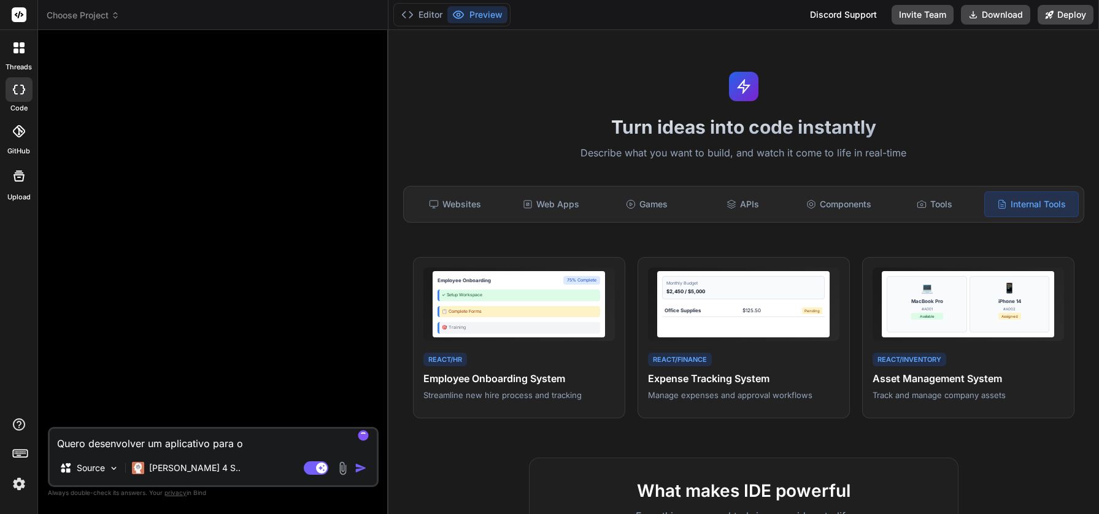
type textarea "x"
type textarea "Quero desenvolver um aplicativo para o G"
type textarea "x"
type textarea "Quero desenvolver um aplicativo para o Go"
type textarea "x"
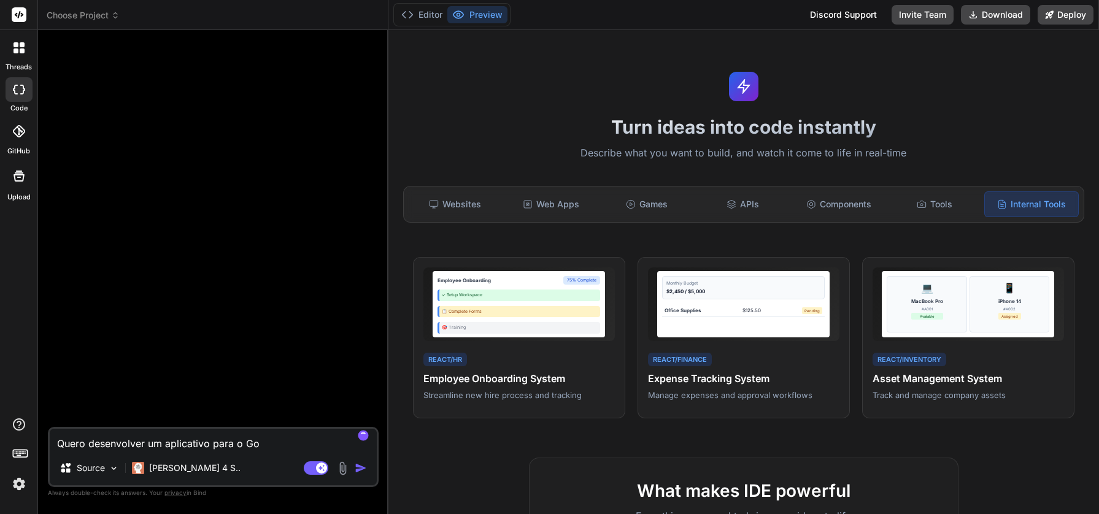
type textarea "Quero desenvolver um aplicativo para o Goo"
type textarea "x"
type textarea "Quero desenvolver um aplicativo para o Goog"
type textarea "x"
type textarea "Quero desenvolver um aplicativo para o Googl"
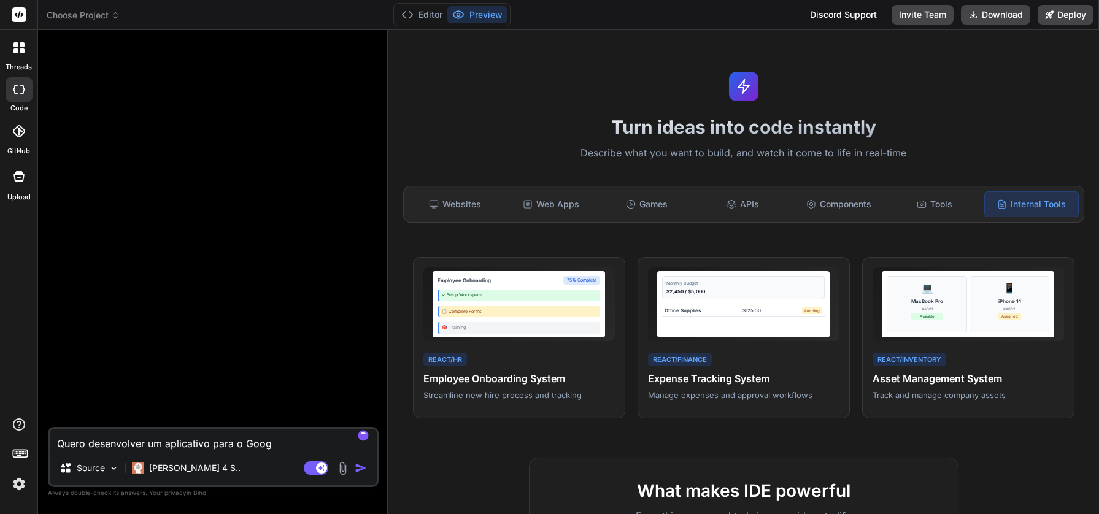
type textarea "x"
type textarea "Quero desenvolver um aplicativo para o Google"
type textarea "x"
type textarea "Quero desenvolver um aplicativo para o Google"
type textarea "x"
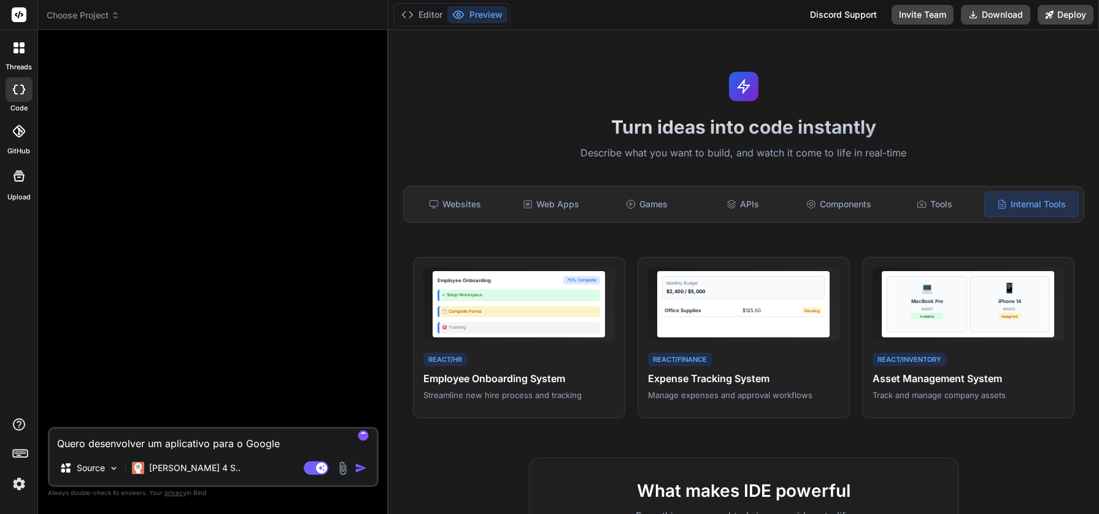
type textarea "Quero desenvolver um aplicativo para o Google S"
type textarea "x"
type textarea "Quero desenvolver um aplicativo para o Google Sh"
type textarea "x"
type textarea "Quero desenvolver um aplicativo para o Google She"
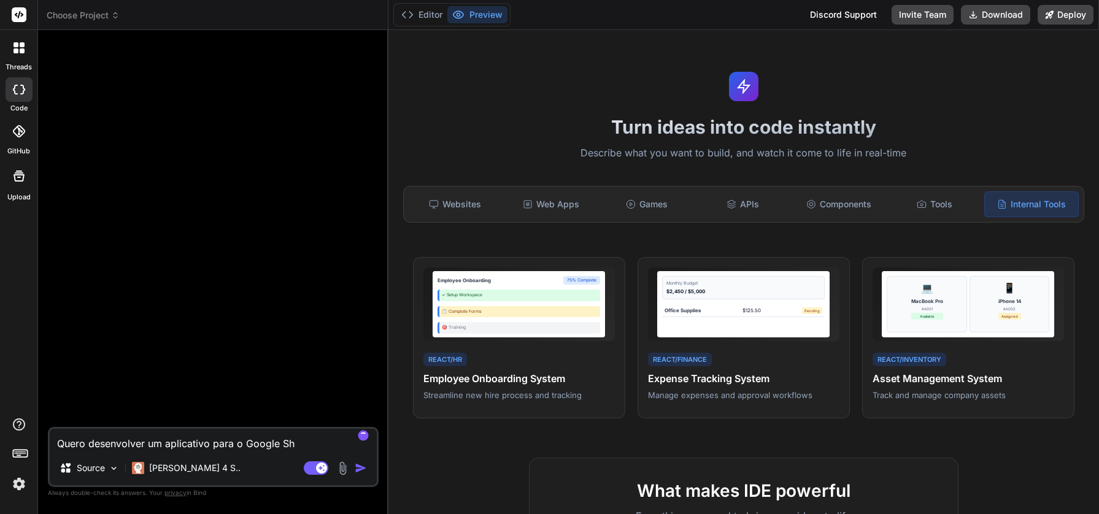
type textarea "x"
type textarea "Quero desenvolver um aplicativo para o Google Shee"
type textarea "x"
type textarea "Quero desenvolver um aplicativo para o Google Sheet"
type textarea "x"
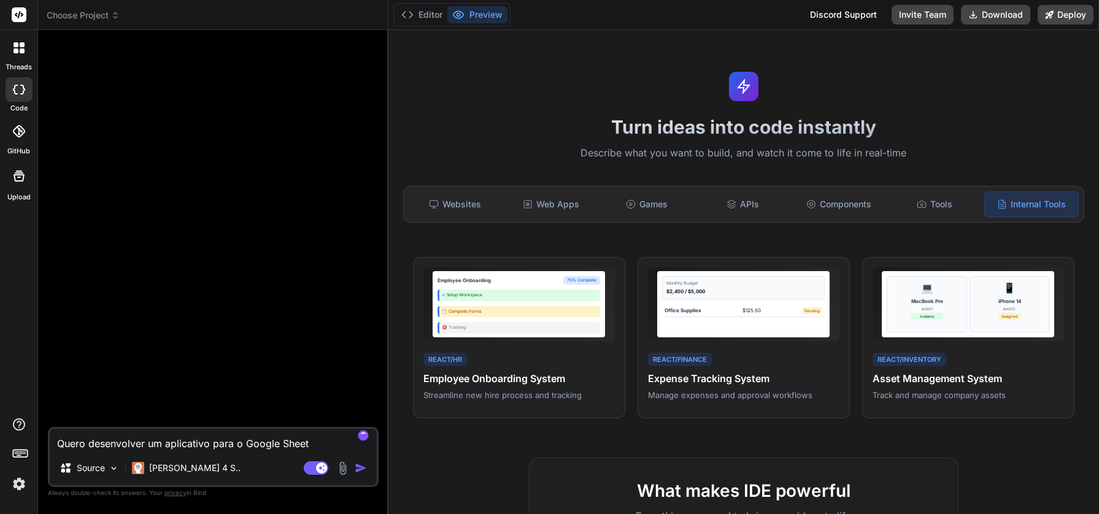
type textarea "Quero desenvolver um aplicativo para o Google Sheets"
type textarea "x"
type textarea "Quero desenvolver um aplicativo para o Google Sheets,"
type textarea "x"
type textarea "Quero desenvolver um aplicativo para o Google Sheets,"
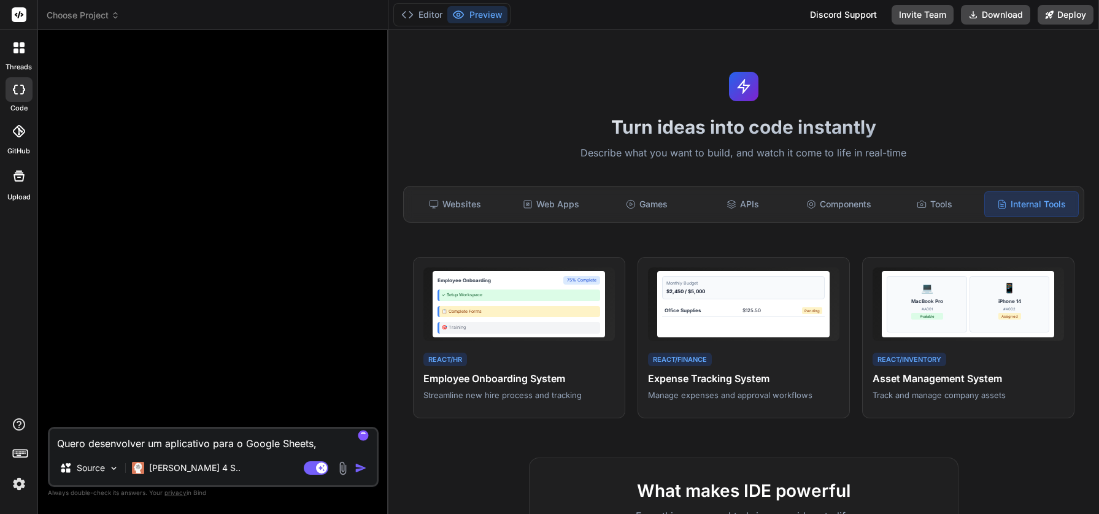
type textarea "x"
type textarea "Quero desenvolver um aplicativo para o Google Sheets, p"
type textarea "x"
type textarea "Quero desenvolver um aplicativo para o Google Sheets, pa"
type textarea "x"
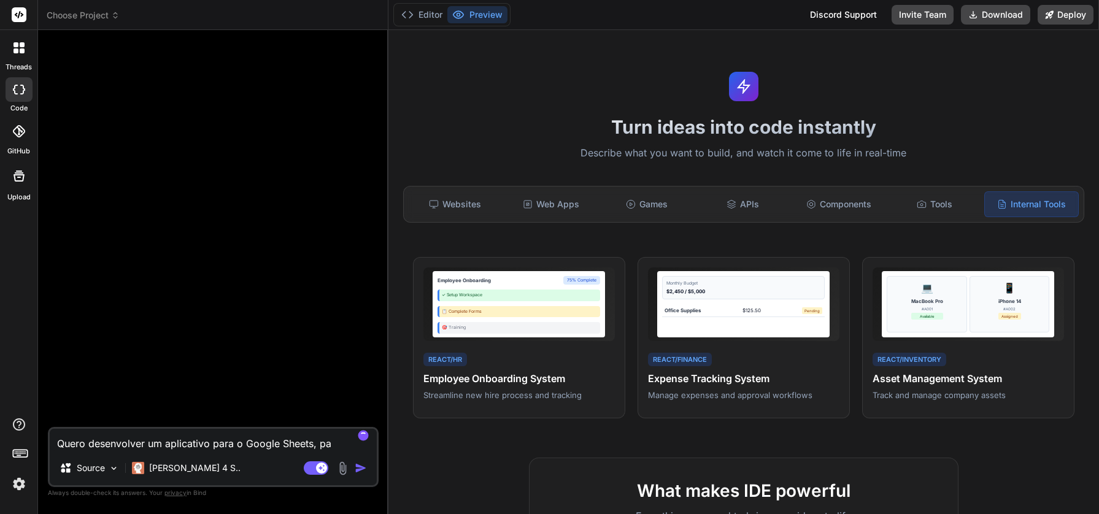
type textarea "Quero desenvolver um aplicativo para o Google Sheets, par"
type textarea "x"
type textarea "Quero desenvolver um aplicativo para o Google Sheets, para"
type textarea "x"
type textarea "Quero desenvolver um aplicativo para o Google Sheets, para"
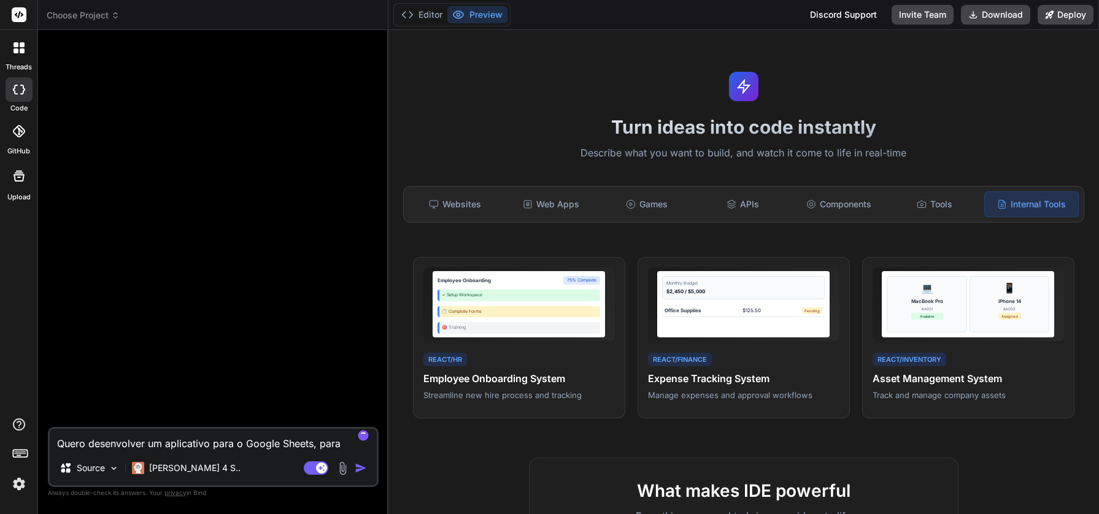
type textarea "x"
type textarea "Quero desenvolver um aplicativo para o Google Sheets, para o"
type textarea "x"
type textarea "Quero desenvolver um aplicativo para o Google Sheets, para op"
type textarea "x"
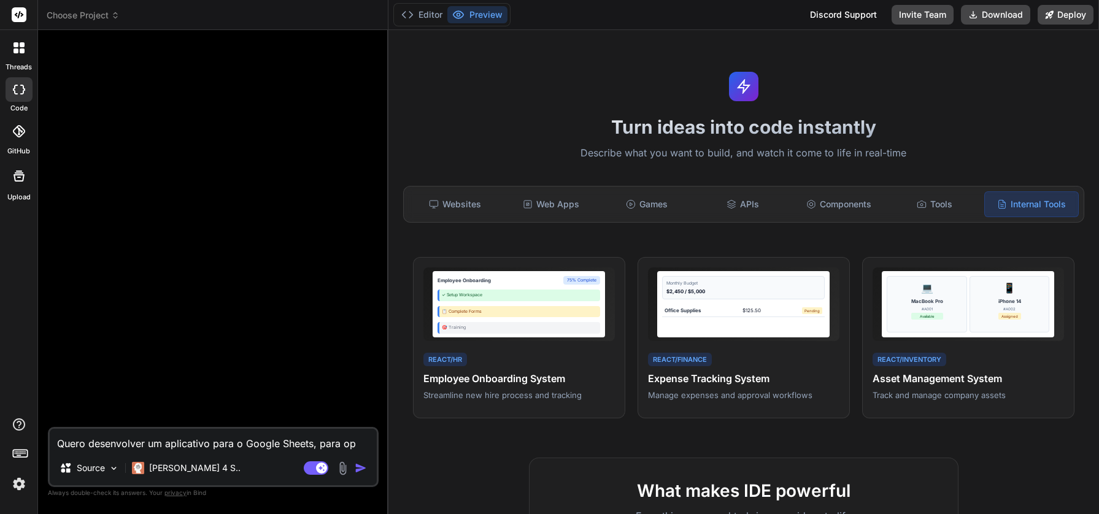
type textarea "Quero desenvolver um aplicativo para o Google Sheets, para o"
type textarea "x"
type textarea "Quero desenvolver um aplicativo para o Google Sheets, para ob"
type textarea "x"
type textarea "Quero desenvolver um aplicativo para o Google Sheets, para obt"
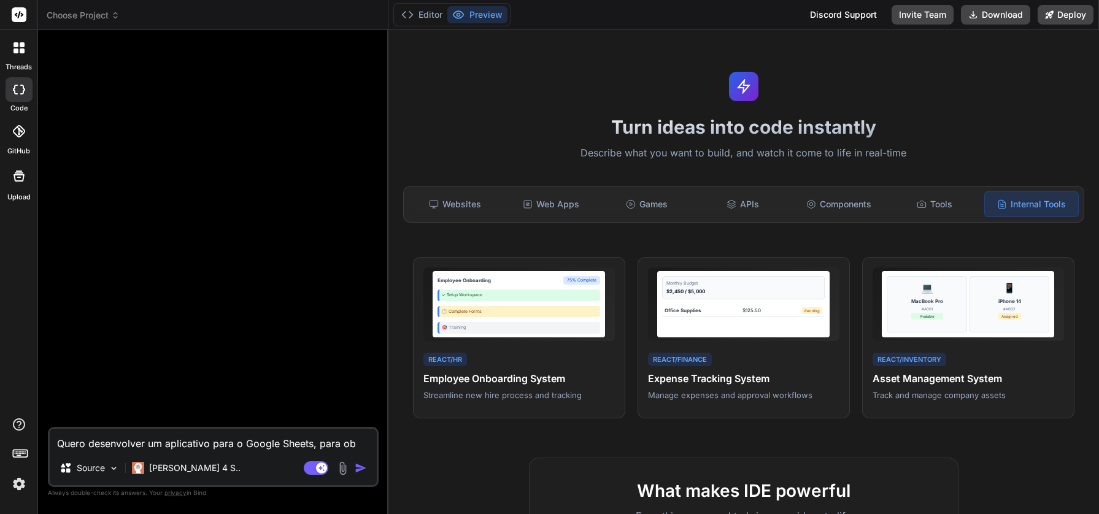
type textarea "x"
type textarea "Quero desenvolver um aplicativo para o Google Sheets, para obte"
type textarea "x"
type textarea "Quero desenvolver um aplicativo para o Google Sheets, para obter"
type textarea "x"
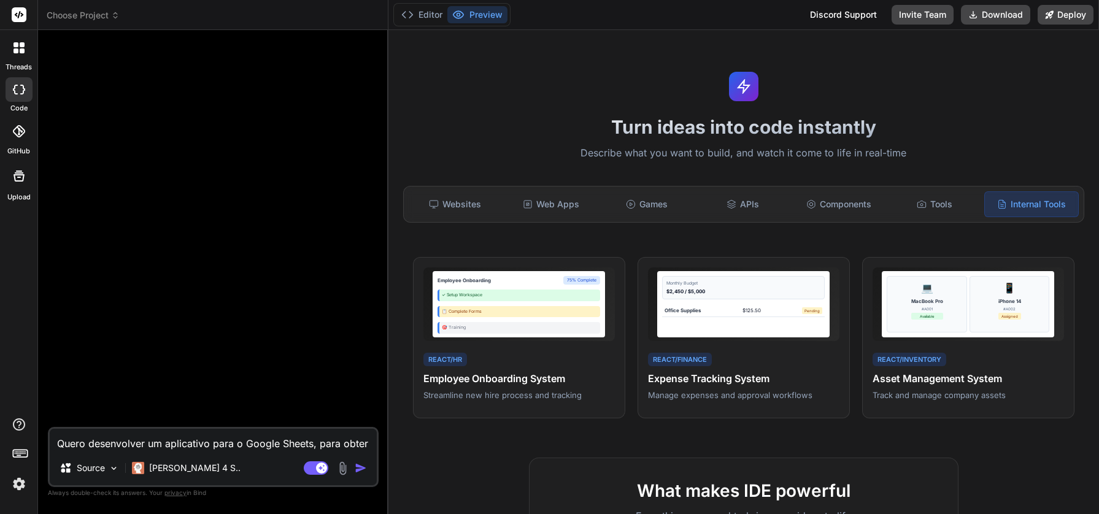
type textarea "Quero desenvolver um aplicativo para o Google Sheets, para obter"
type textarea "x"
type textarea "Quero desenvolver um aplicativo para o Google Sheets, para obter p"
type textarea "x"
type textarea "Quero desenvolver um aplicativo para o Google Sheets, para obter pr"
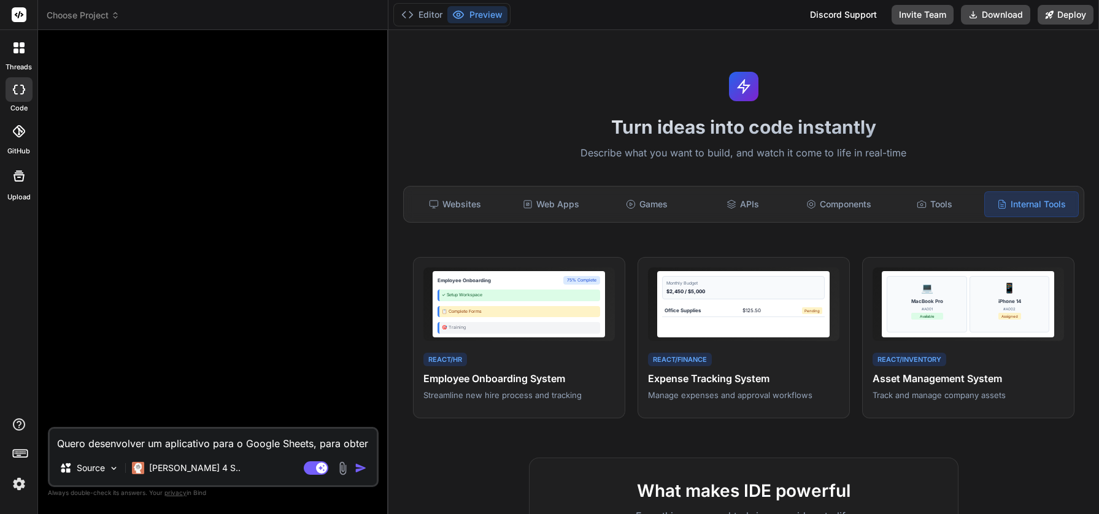
type textarea "x"
type textarea "Quero desenvolver um aplicativo para o Google Sheets, para obter pre"
type textarea "x"
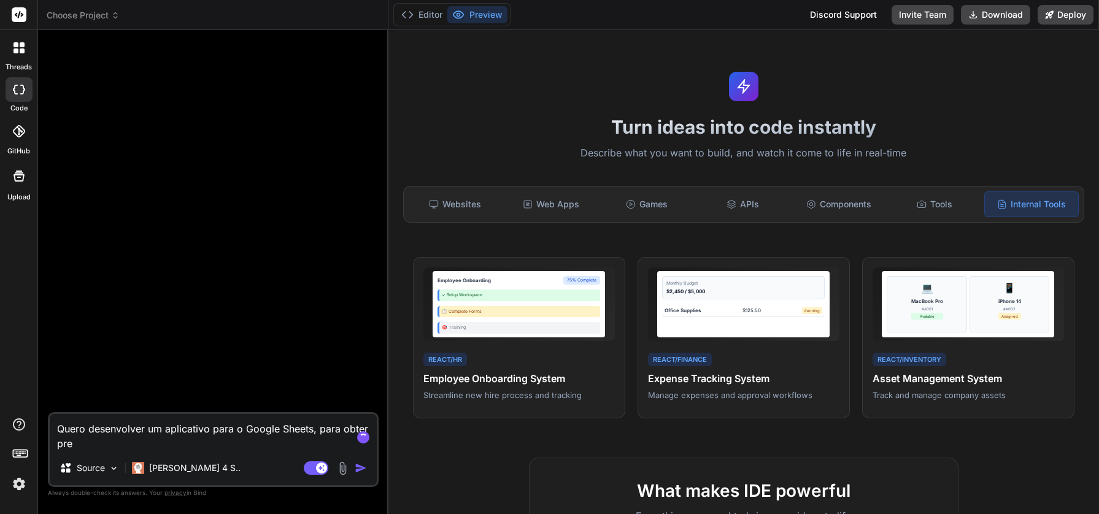
type textarea "Quero desenvolver um aplicativo para o Google Sheets, para obter pre'"
type textarea "x"
type textarea "Quero desenvolver um aplicativo para o Google Sheets, para obter preç"
type textarea "x"
type textarea "Quero desenvolver um aplicativo para o Google Sheets, para obter preço"
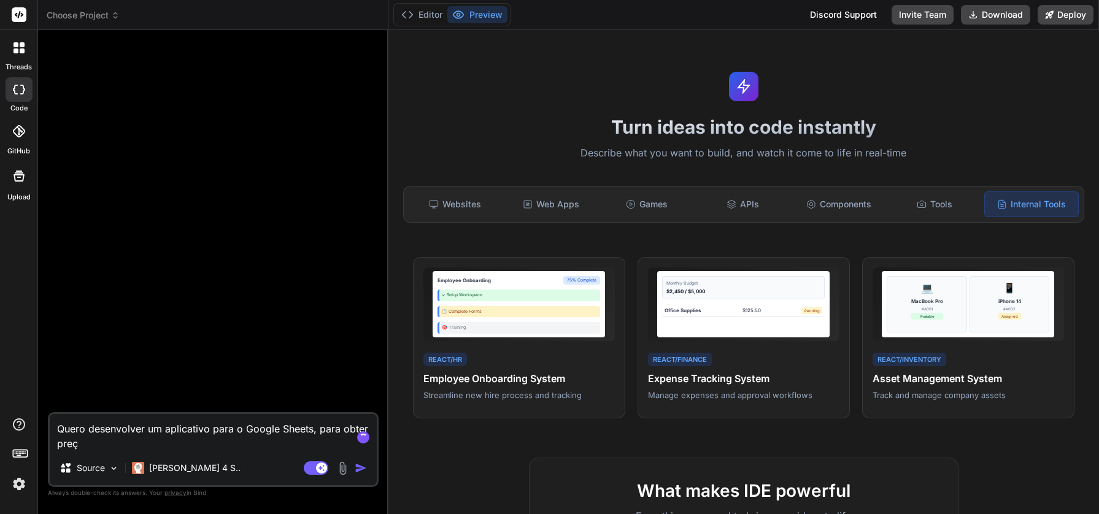
type textarea "x"
type textarea "Quero desenvolver um aplicativo para o Google Sheets, para obter preço"
type textarea "x"
type textarea "Quero desenvolver um aplicativo para o Google Sheets, para obter preço d"
type textarea "x"
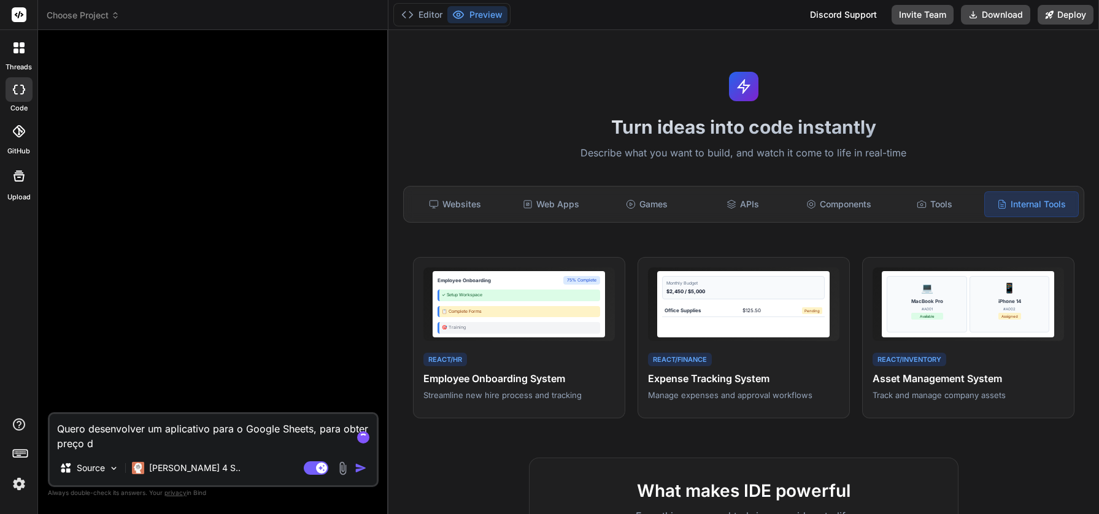
type textarea "Quero desenvolver um aplicativo para o Google Sheets, para obter preço de"
type textarea "x"
type textarea "Quero desenvolver um aplicativo para o Google Sheets, para obter preço de"
type textarea "x"
type textarea "Quero desenvolver um aplicativo para o Google Sheets, para obter preço de o"
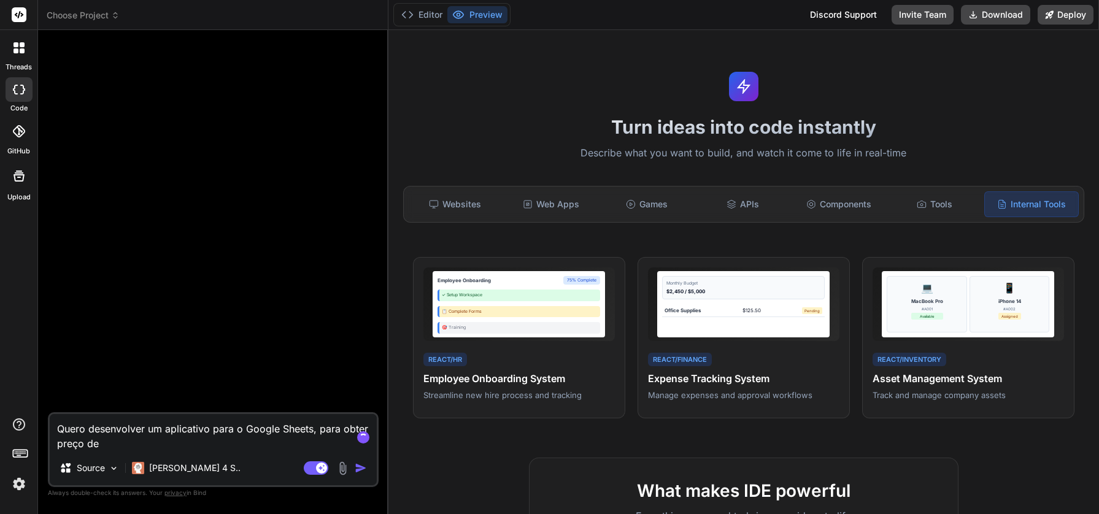
type textarea "x"
type textarea "Quero desenvolver um aplicativo para o Google Sheets, para obter preço de op"
type textarea "x"
type textarea "Quero desenvolver um aplicativo para o Google Sheets, para obter preço de op'"
type textarea "x"
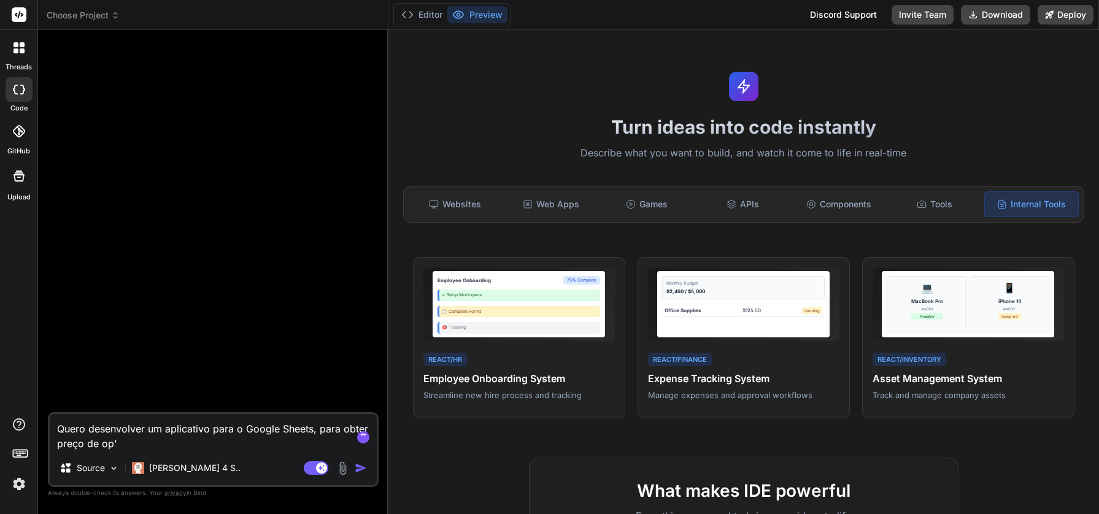
type textarea "Quero desenvolver um aplicativo para o Google Sheets, para obter preço de opç"
type textarea "x"
type textarea "Quero desenvolver um aplicativo para o Google Sheets, para obter preço de opç˜"
type textarea "x"
type textarea "Quero desenvolver um aplicativo para o Google Sheets, para obter preço de opçõ"
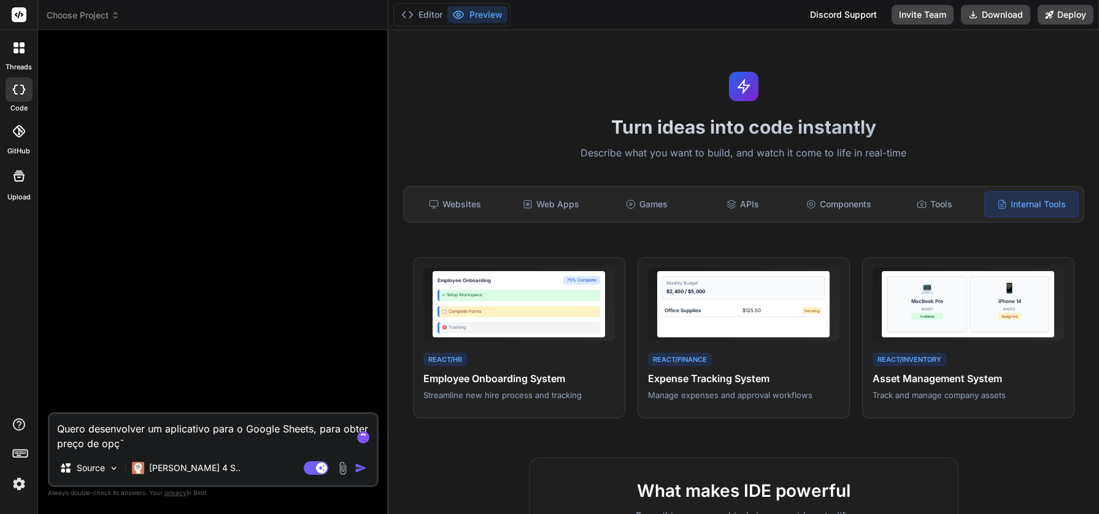
type textarea "x"
type textarea "Quero desenvolver um aplicativo para o Google Sheets, para obter preço de opçõe"
type textarea "x"
type textarea "Quero desenvolver um aplicativo para o Google Sheets, para obter preço de opções"
type textarea "x"
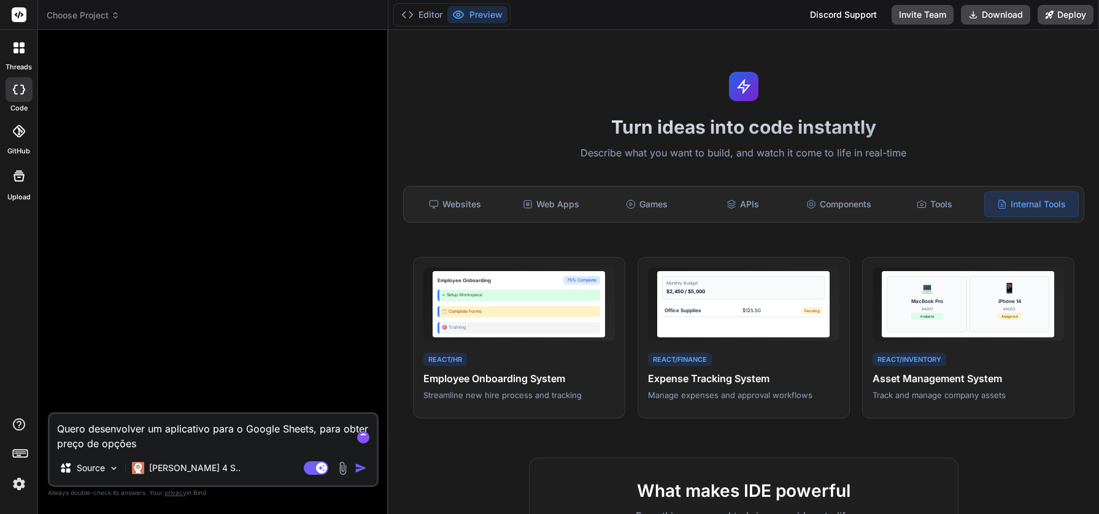
type textarea "Quero desenvolver um aplicativo para o Google Sheets, para obter preço de opções"
type textarea "x"
type textarea "Quero desenvolver um aplicativo para o Google Sheets, para obter preço de opçõe…"
type textarea "x"
type textarea "Quero desenvolver um aplicativo para o Google Sheets, para obter preço de opçõe…"
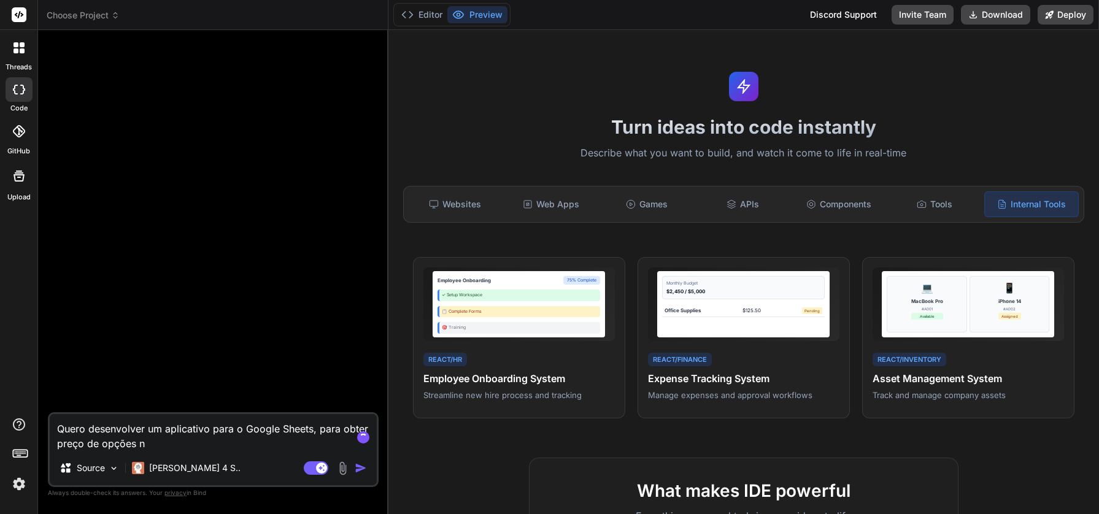
type textarea "x"
type textarea "Quero desenvolver um aplicativo para o Google Sheets, para obter preço de opçõe…"
type textarea "x"
type textarea "Quero desenvolver um aplicativo para o Google Sheets, para obter preço de opçõe…"
type textarea "x"
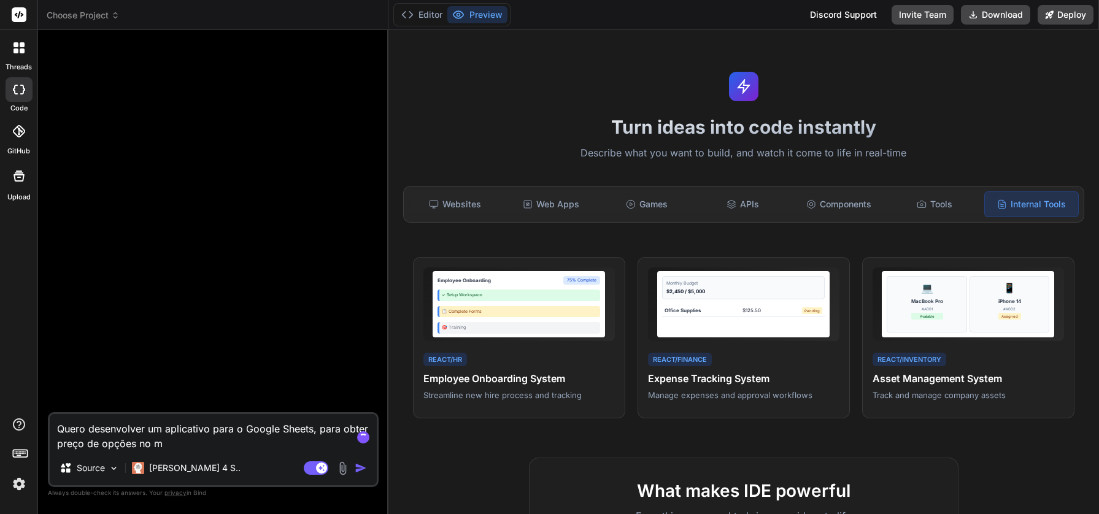
type textarea "Quero desenvolver um aplicativo para o Google Sheets, para obter preço de opçõe…"
type textarea "x"
type textarea "Quero desenvolver um aplicativo para o Google Sheets, para obter preço de opçõe…"
type textarea "x"
type textarea "Quero desenvolver um aplicativo para o Google Sheets, para obter preço de opçõe…"
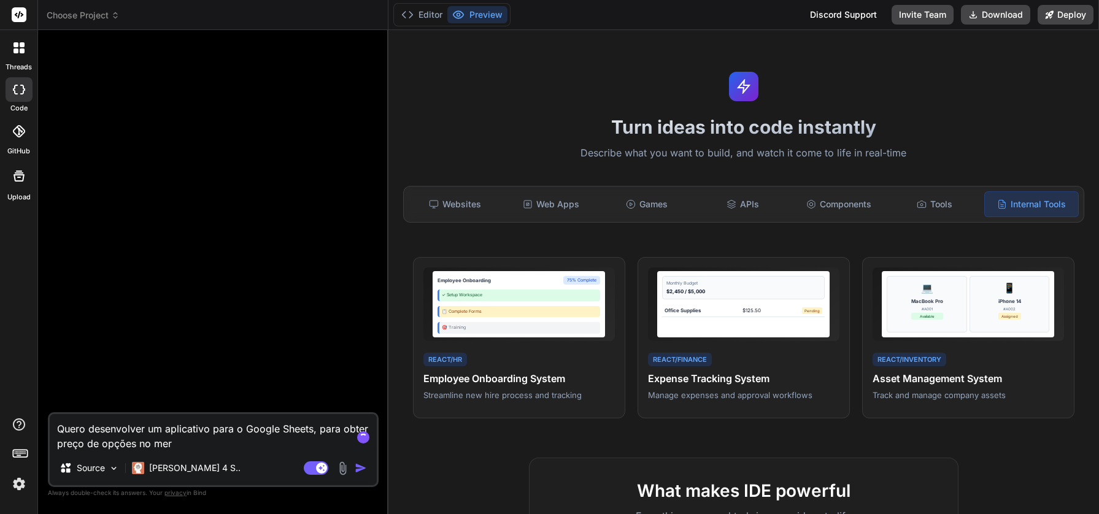
type textarea "x"
type textarea "Quero desenvolver um aplicativo para o Google Sheets, para obter preço de opçõe…"
type textarea "x"
type textarea "Quero desenvolver um aplicativo para o Google Sheets, para obter preço de opçõe…"
type textarea "x"
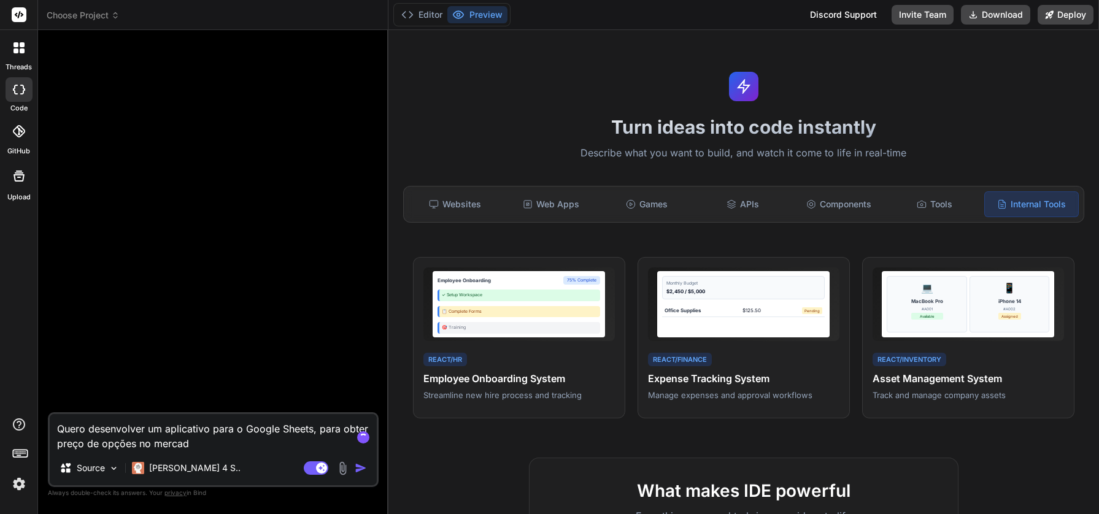
type textarea "Quero desenvolver um aplicativo para o Google Sheets, para obter preço de opçõe…"
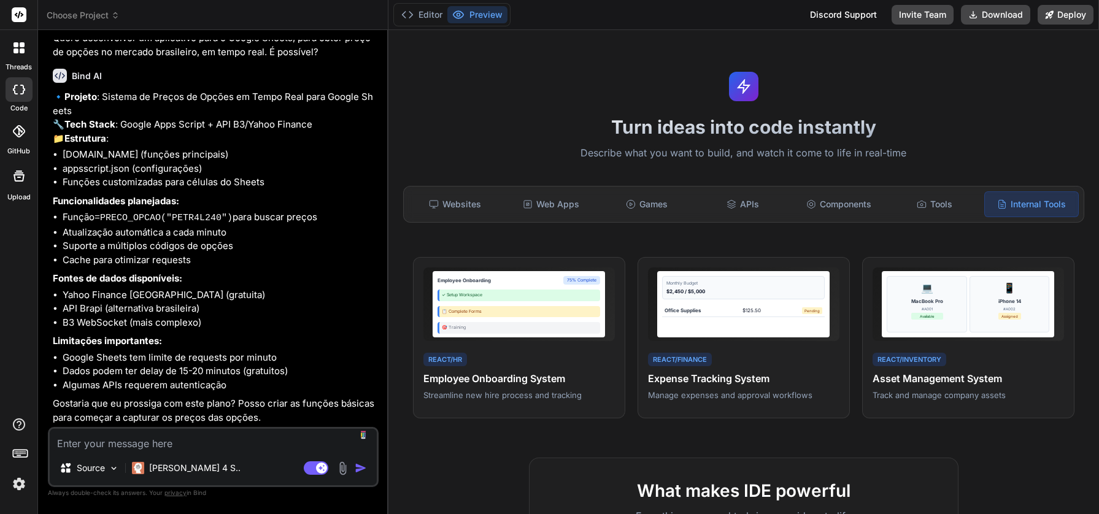
scroll to position [62, 0]
drag, startPoint x: 63, startPoint y: 309, endPoint x: 101, endPoint y: 310, distance: 38.1
click at [101, 310] on li "API Brapi (alternativa brasileira)" at bounding box center [220, 309] width 314 height 14
click at [78, 329] on li "B3 WebSocket (mais complexo)" at bounding box center [220, 323] width 314 height 14
drag, startPoint x: 65, startPoint y: 323, endPoint x: 127, endPoint y: 323, distance: 62.0
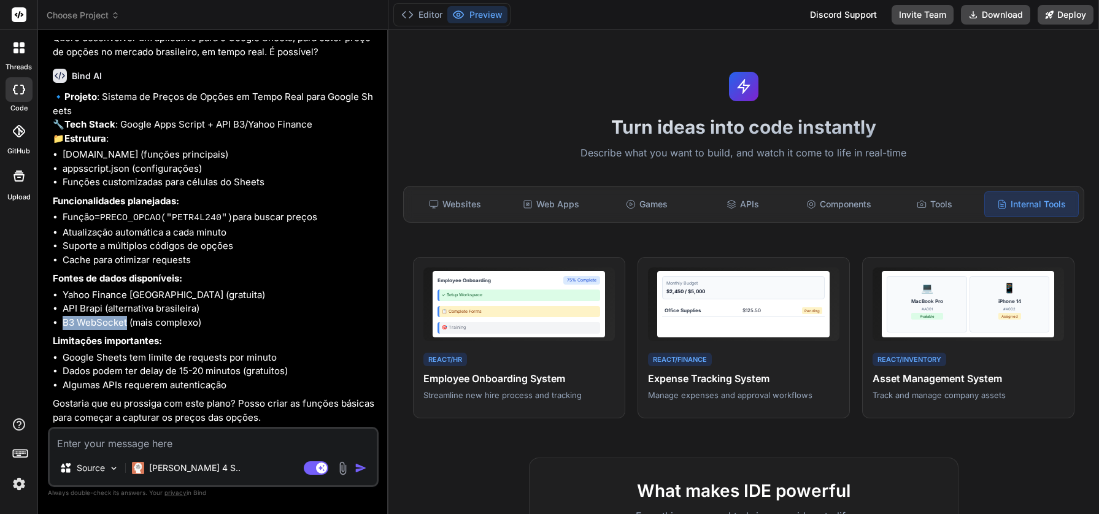
click at [127, 323] on li "B3 WebSocket (mais complexo)" at bounding box center [220, 323] width 314 height 14
click at [193, 444] on textarea at bounding box center [213, 440] width 327 height 22
